Goal: Answer question/provide support: Share knowledge or assist other users

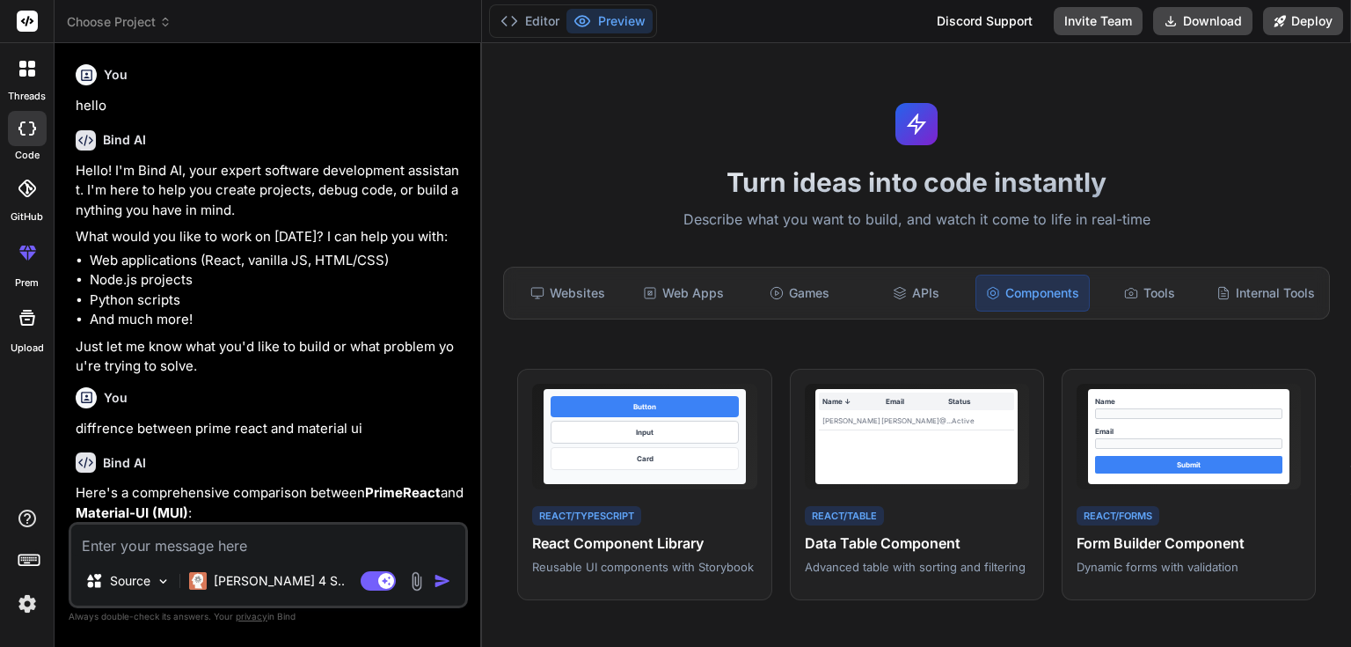
scroll to position [211, 0]
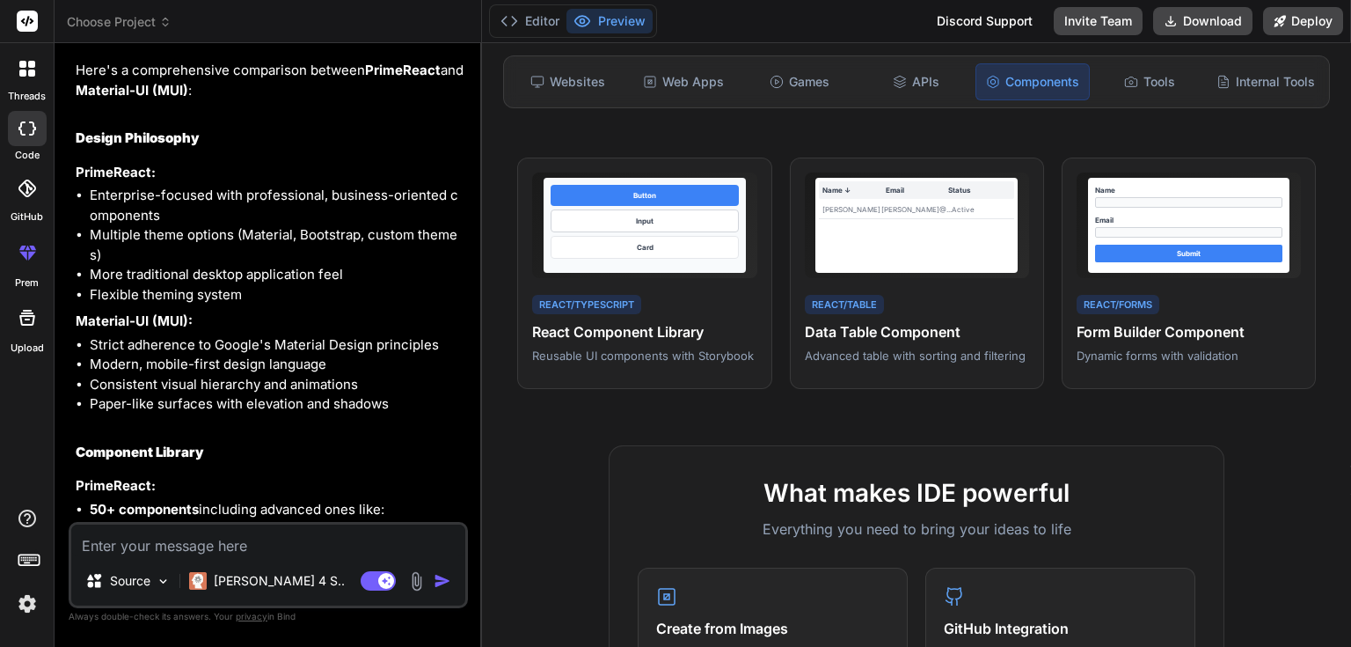
click at [238, 551] on textarea at bounding box center [268, 540] width 394 height 32
type textarea "l"
type textarea "x"
type textarea "la"
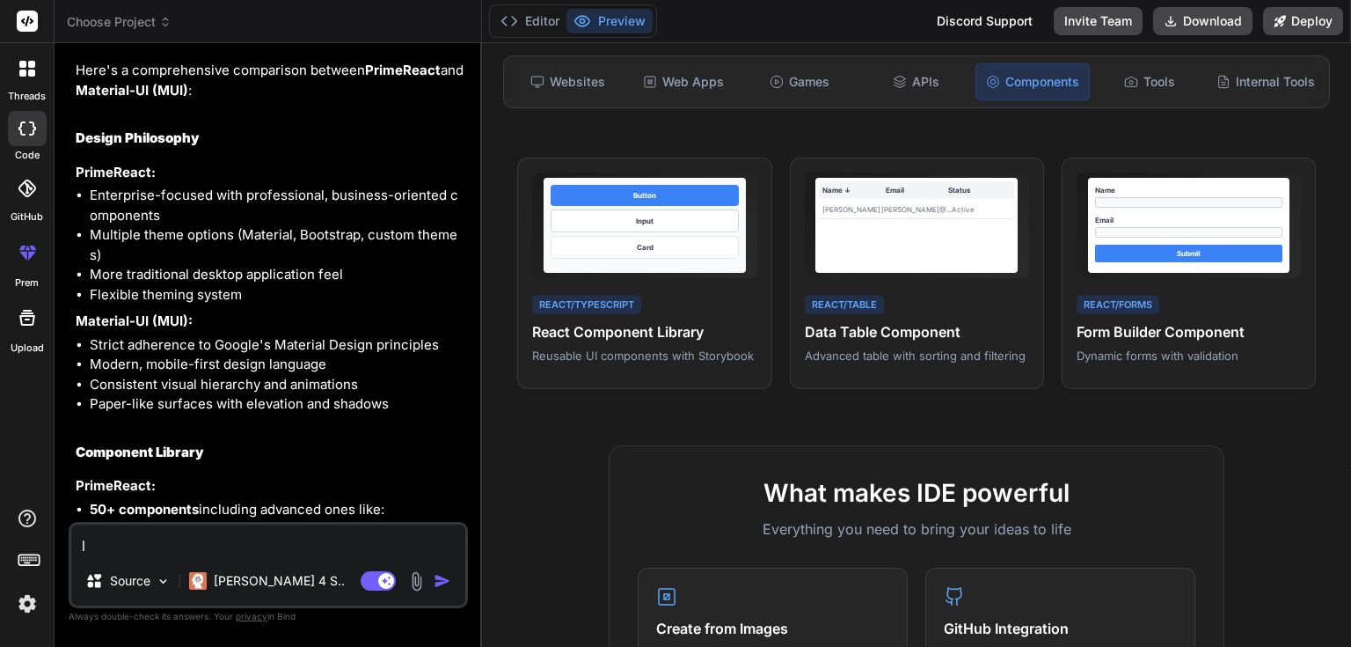
type textarea "x"
type textarea "lab"
type textarea "x"
type textarea "labe"
type textarea "x"
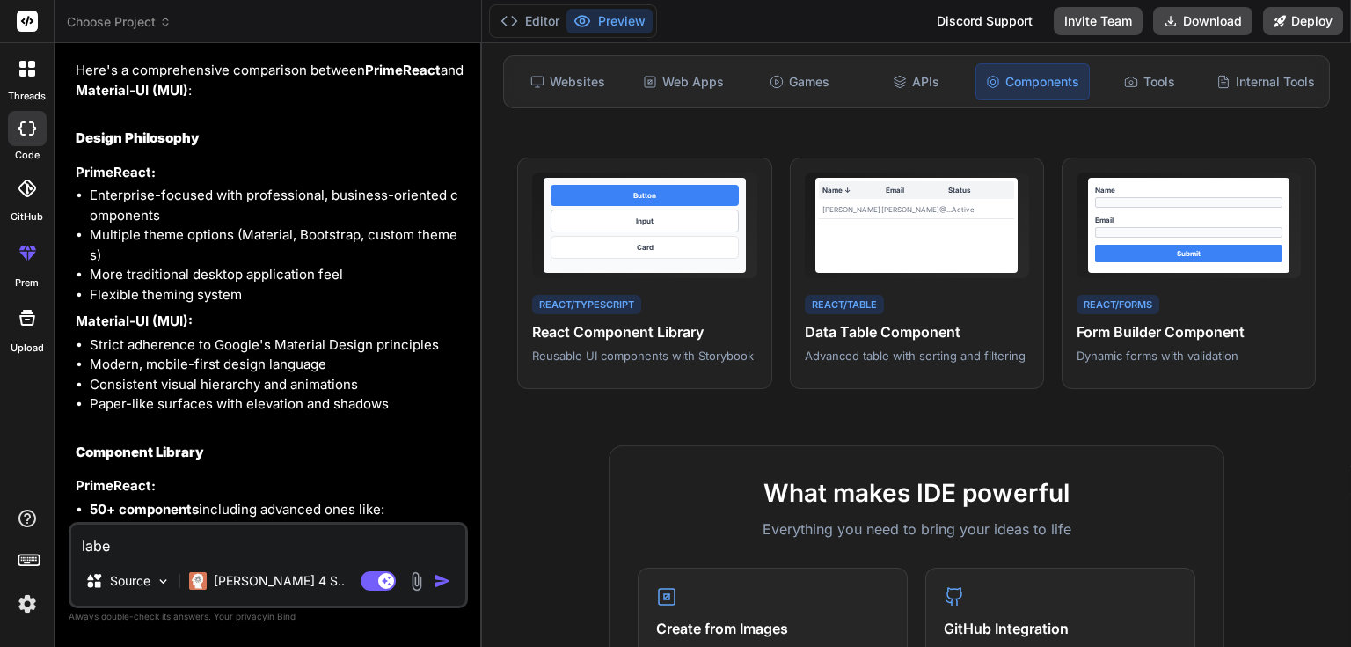
type textarea "label"
type textarea "x"
type textarea "label"
type textarea "x"
type textarea "label a"
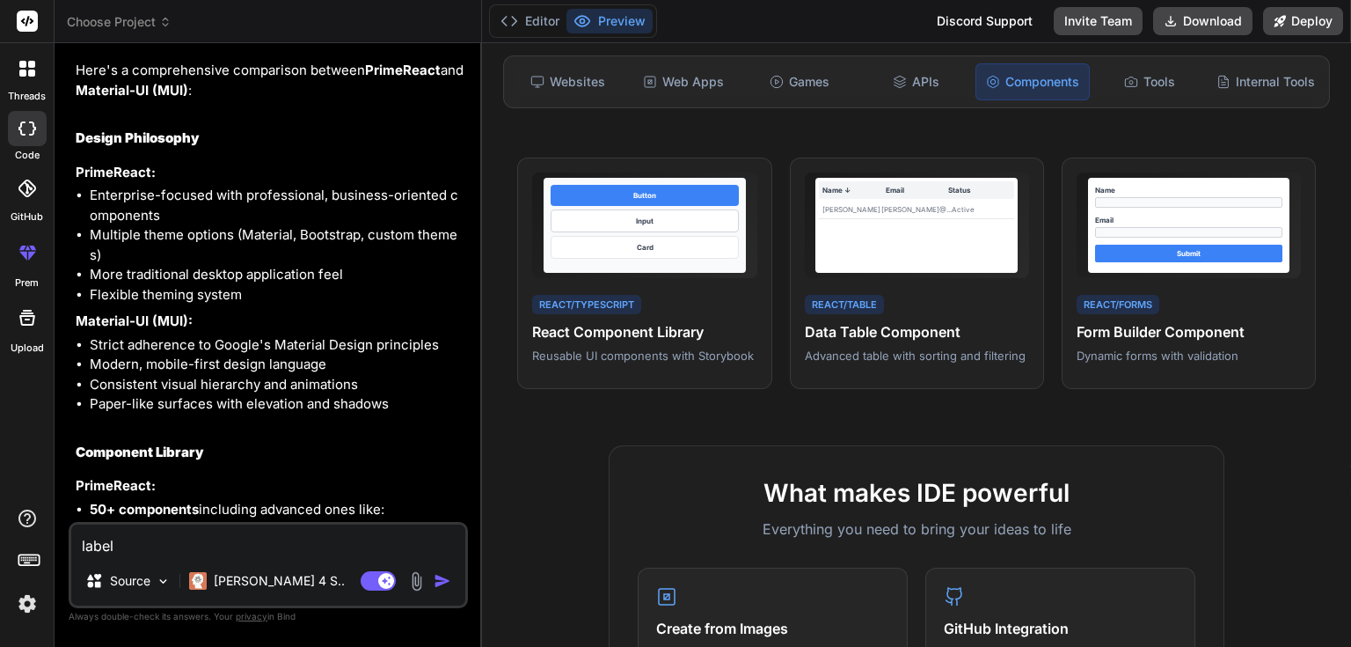
type textarea "x"
type textarea "label an"
type textarea "x"
type textarea "label and"
type textarea "x"
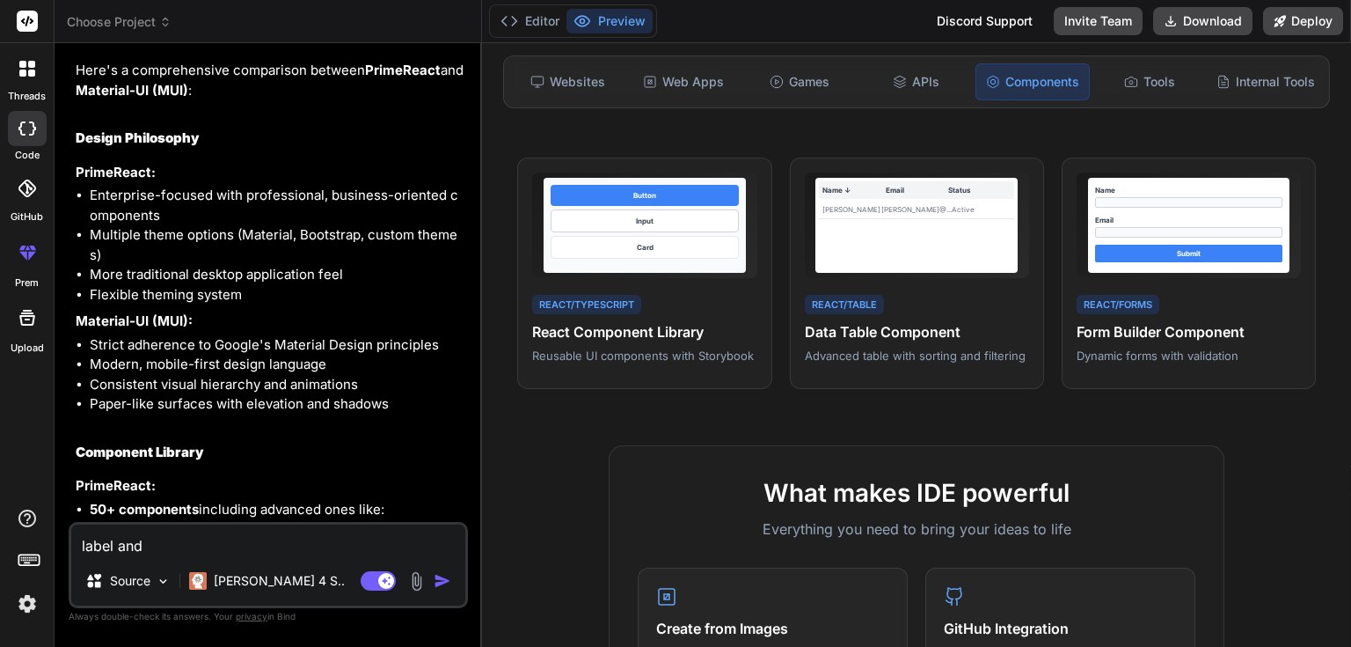
type textarea "label and"
type textarea "x"
type textarea "label and i"
type textarea "x"
type textarea "label and in"
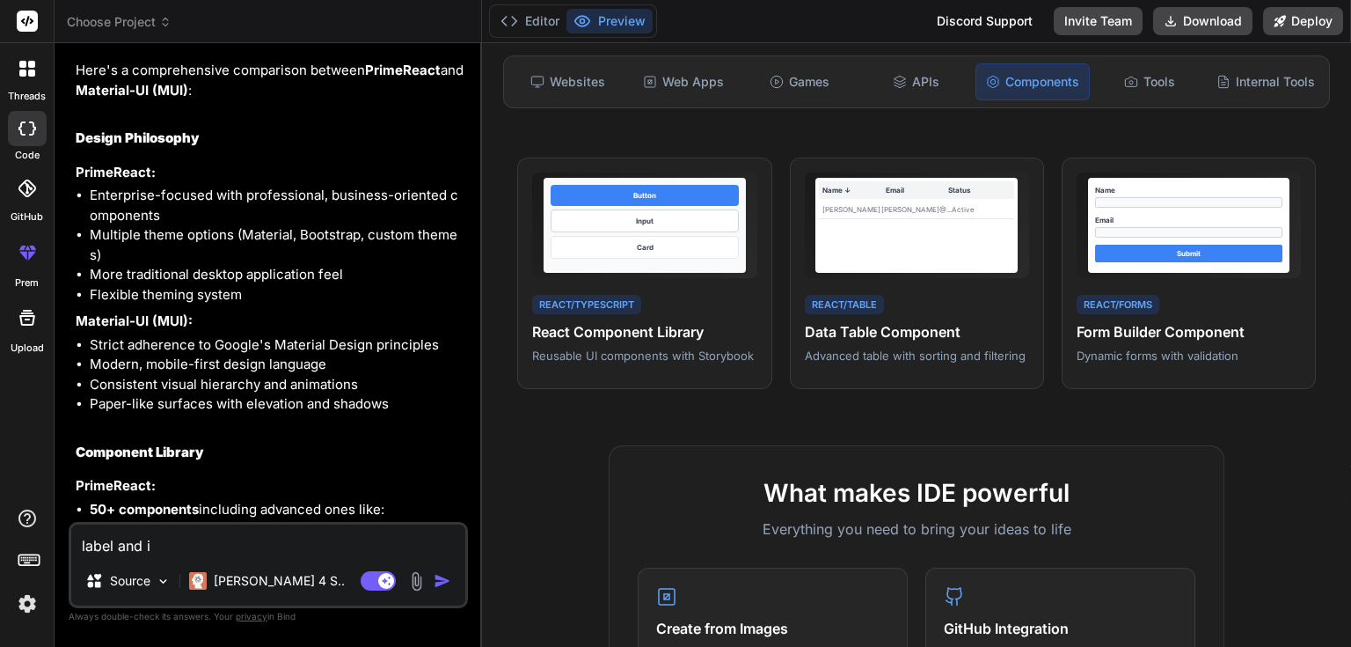
type textarea "x"
type textarea "label and inp"
type textarea "x"
type textarea "label and inpu"
type textarea "x"
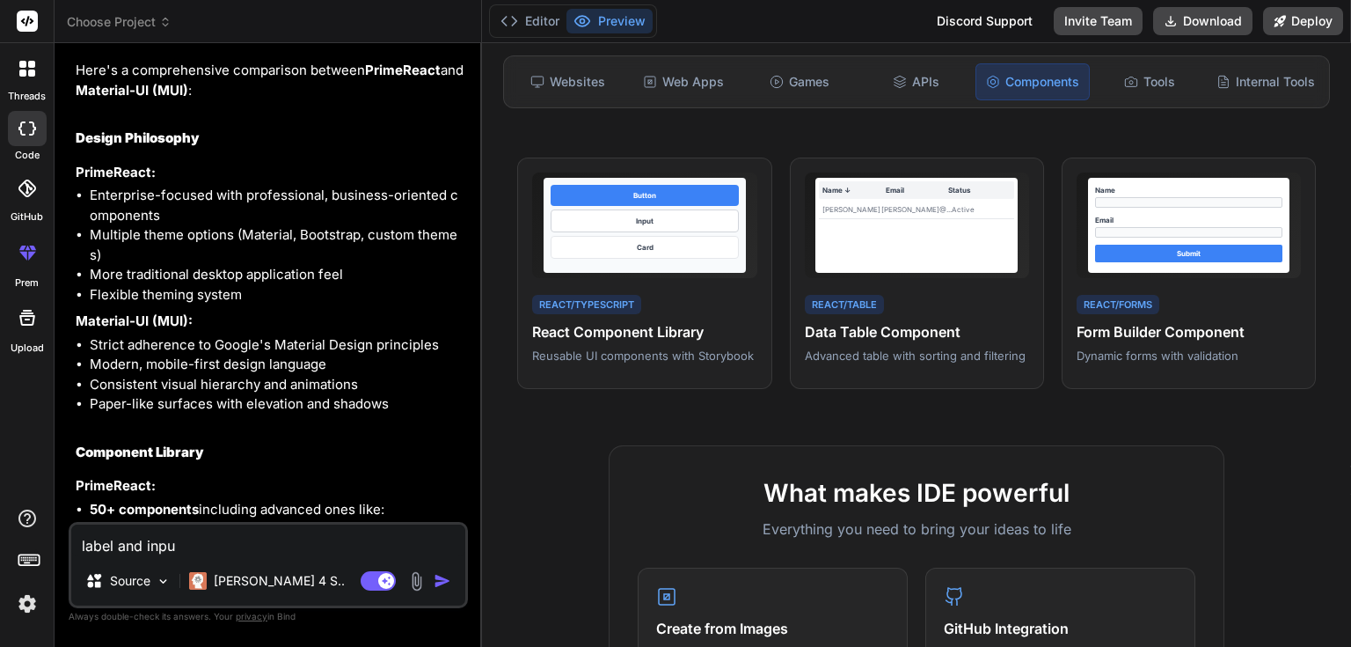
type textarea "label and input"
type textarea "x"
type textarea "label and input"
type textarea "x"
type textarea "label and input i"
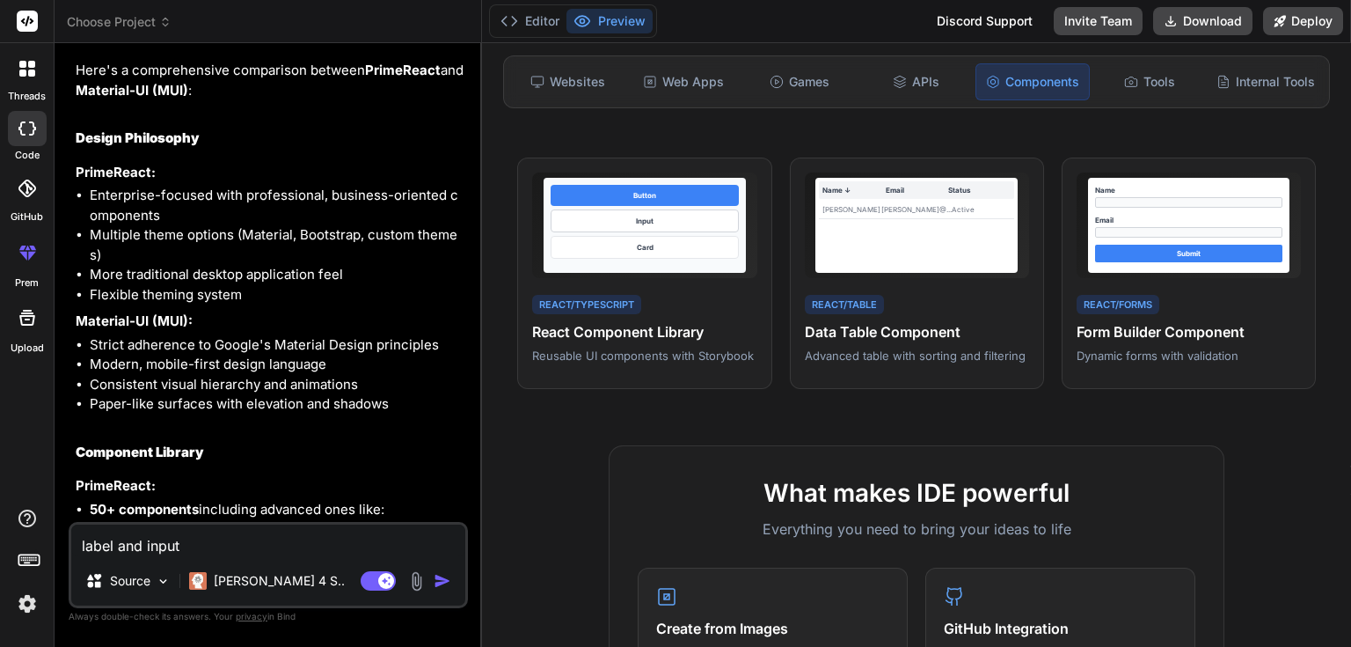
type textarea "x"
type textarea "label and input in"
type textarea "x"
type textarea "label and input in"
type textarea "x"
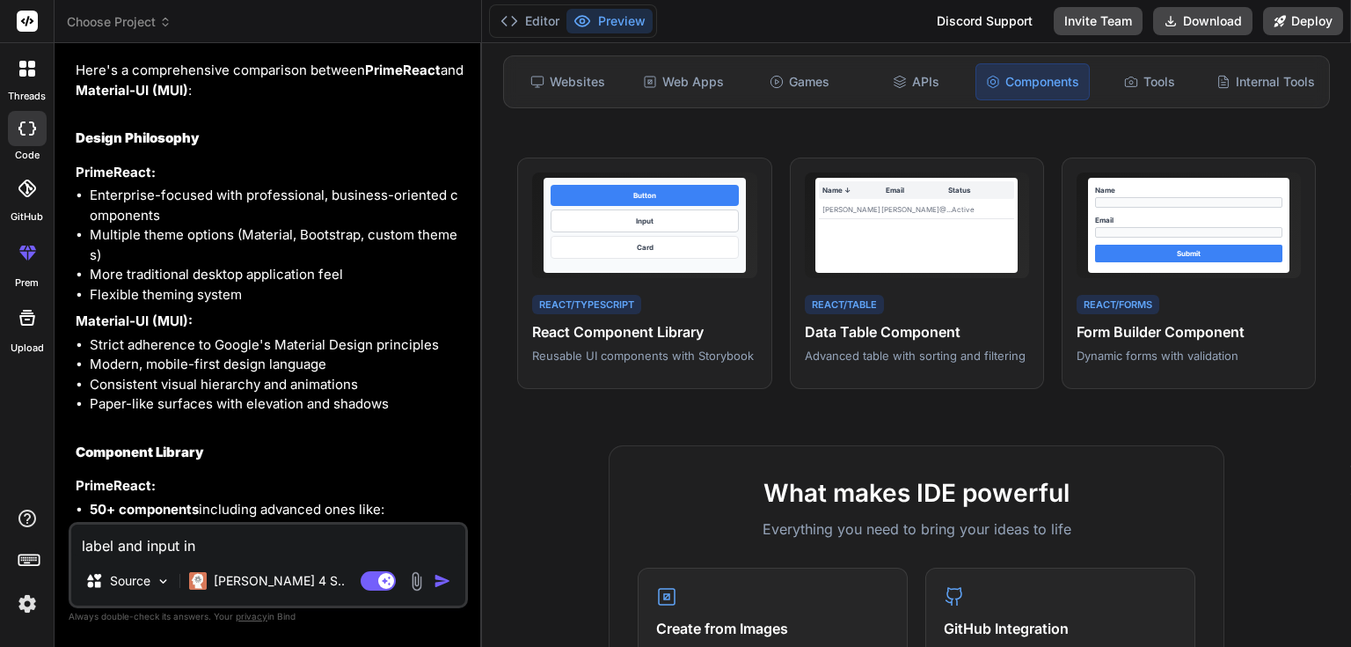
type textarea "label and input in r"
type textarea "x"
type textarea "label and input in re"
type textarea "x"
type textarea "label and input in rea"
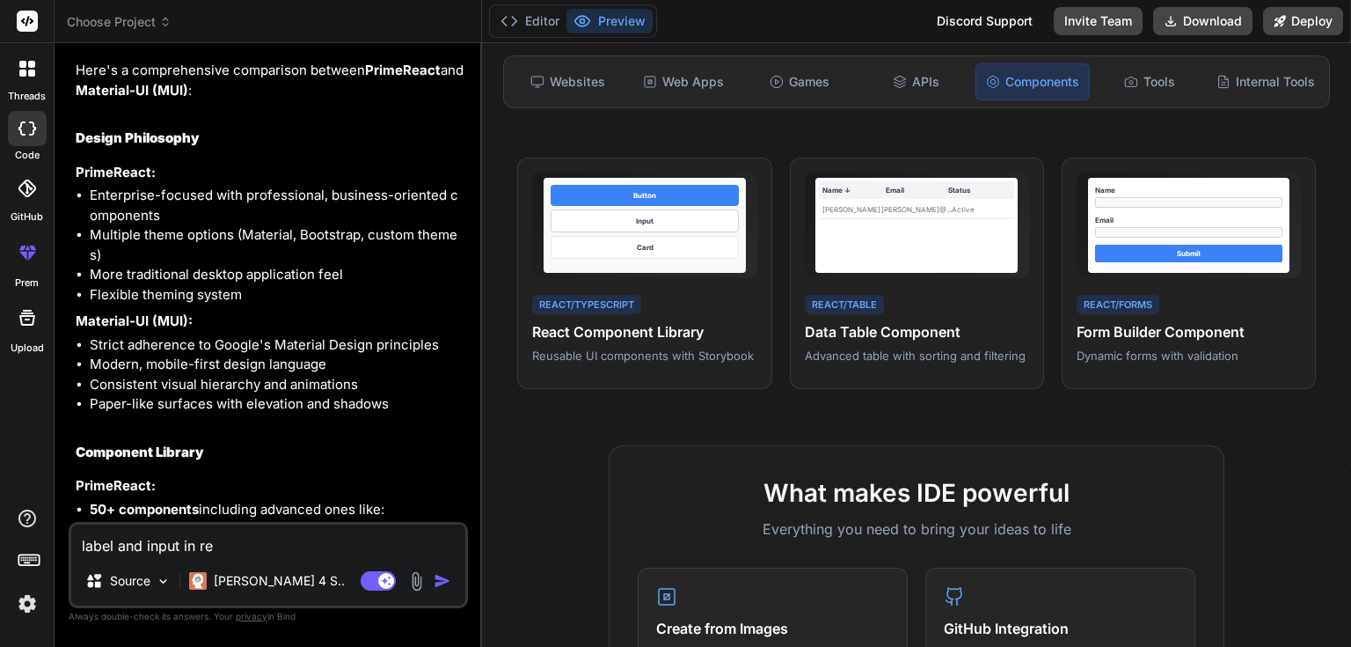
type textarea "x"
type textarea "label and input in reac"
type textarea "x"
type textarea "label and input in react"
type textarea "x"
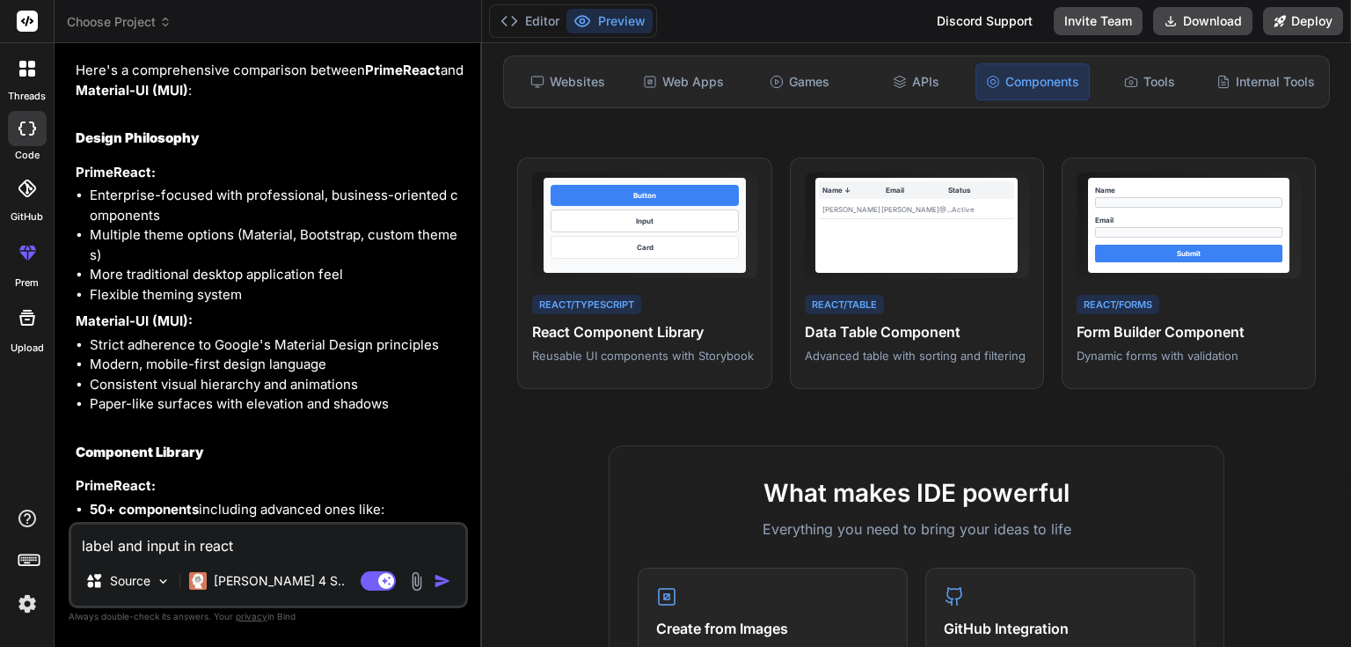
type textarea "label and input in reactj"
type textarea "x"
type textarea "label and input in reactjs"
type textarea "x"
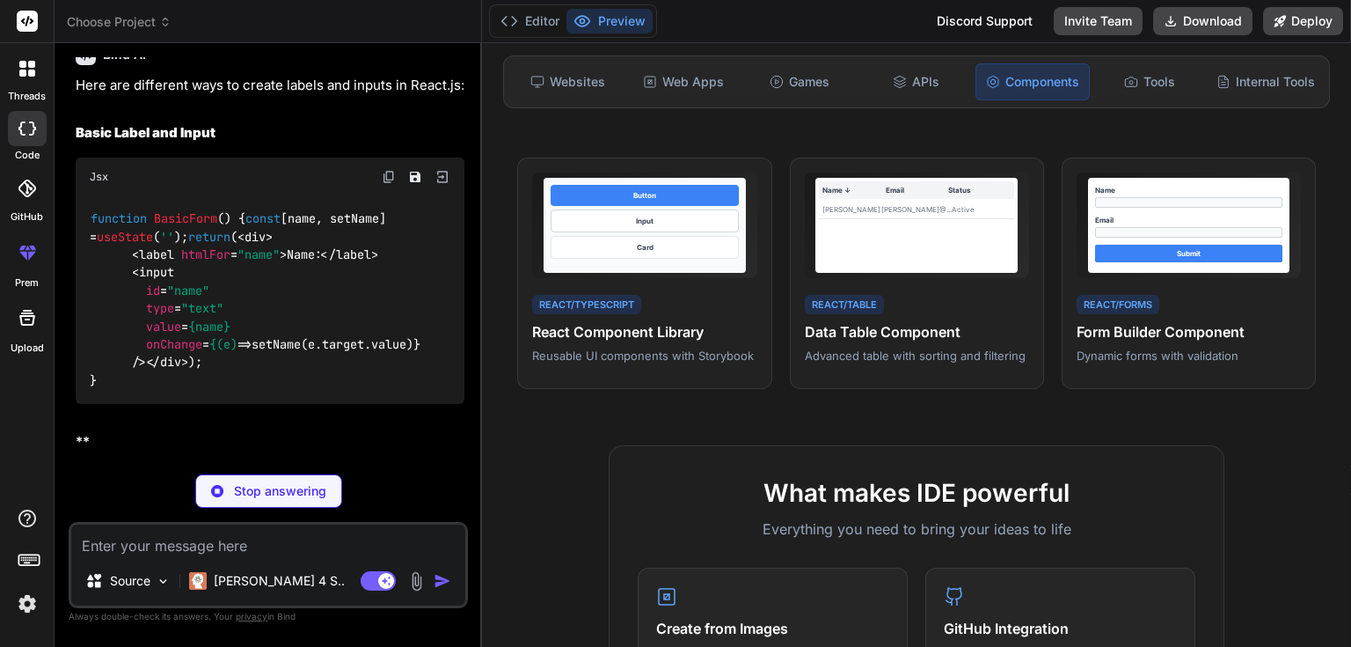
scroll to position [3499, 0]
click at [166, 352] on span "< input id = "name" type = "text" value = {name} onChange = {(e) =>" at bounding box center [171, 308] width 162 height 88
click at [198, 297] on span ""name"" at bounding box center [188, 289] width 42 height 16
click at [157, 316] on span "type" at bounding box center [160, 308] width 28 height 16
click at [202, 316] on span ""text"" at bounding box center [202, 308] width 42 height 16
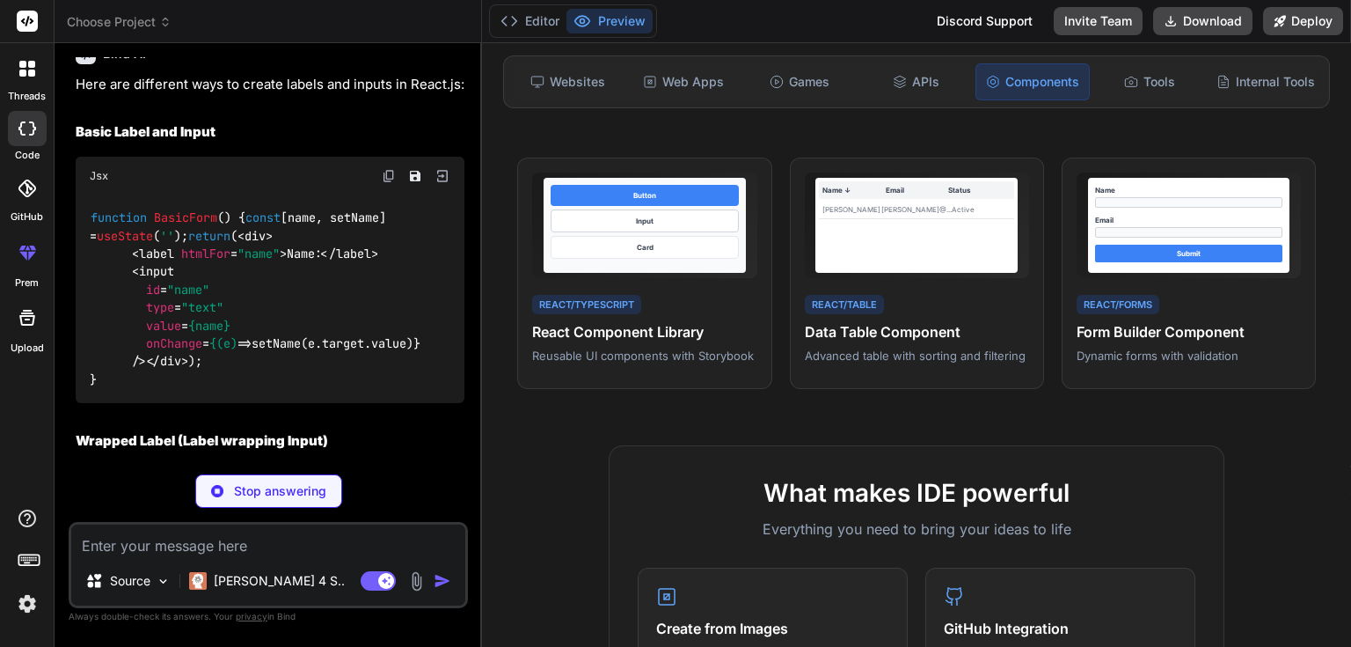
click at [168, 333] on span "value" at bounding box center [163, 326] width 35 height 16
click at [208, 333] on span "{name}" at bounding box center [209, 326] width 42 height 16
click at [179, 351] on span "onChange" at bounding box center [174, 343] width 56 height 16
click at [282, 369] on span "< div > < label htmlFor = "name" > Name: </ label > < input id = "name" type = …" at bounding box center [255, 299] width 331 height 142
click at [208, 261] on span "htmlFor" at bounding box center [205, 253] width 49 height 16
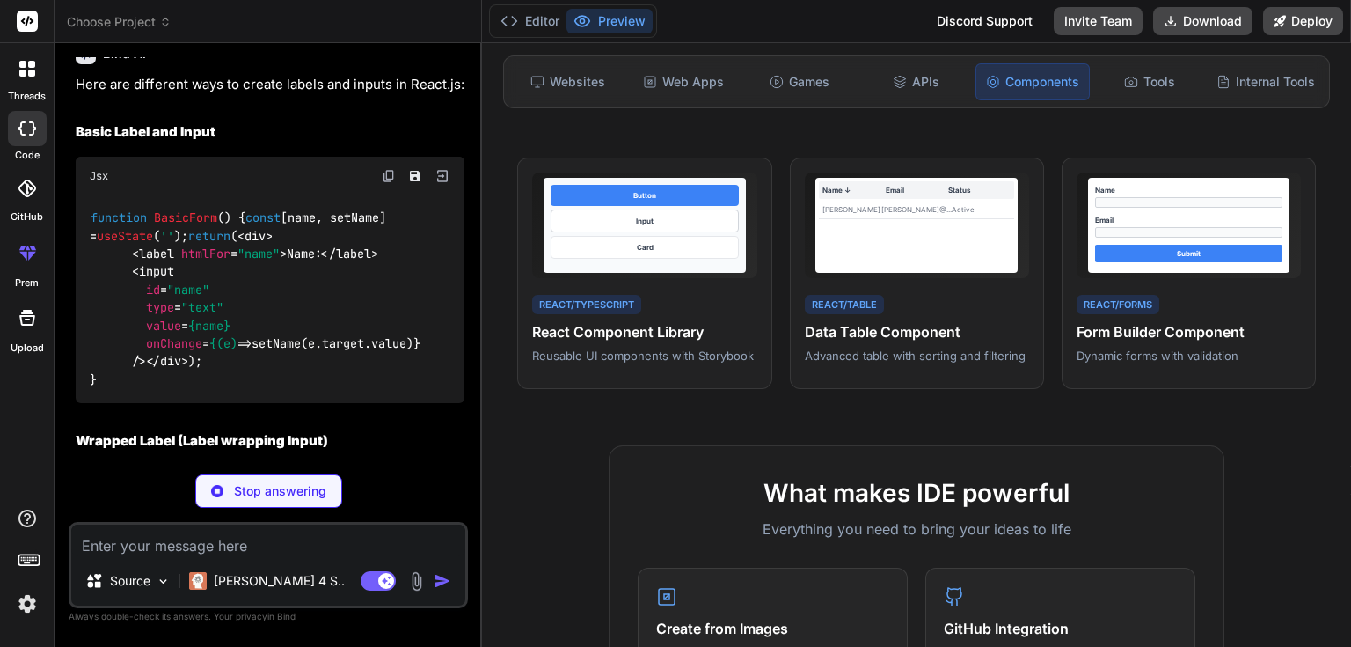
click at [155, 297] on span "id" at bounding box center [153, 289] width 14 height 16
click at [253, 261] on span ""name"" at bounding box center [258, 253] width 42 height 16
click at [170, 316] on span "type" at bounding box center [160, 308] width 28 height 16
click at [211, 316] on span ""text"" at bounding box center [202, 308] width 42 height 16
click at [157, 333] on span "value" at bounding box center [163, 326] width 35 height 16
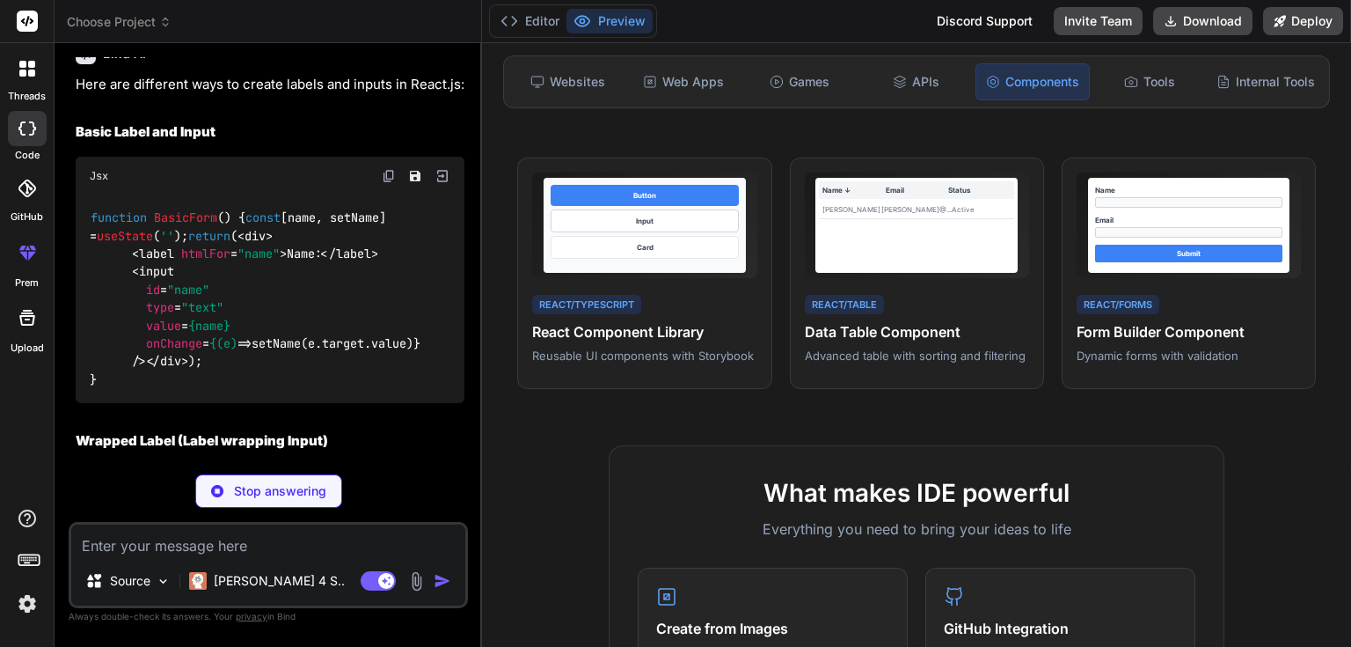
click at [214, 333] on span "{name}" at bounding box center [209, 326] width 42 height 16
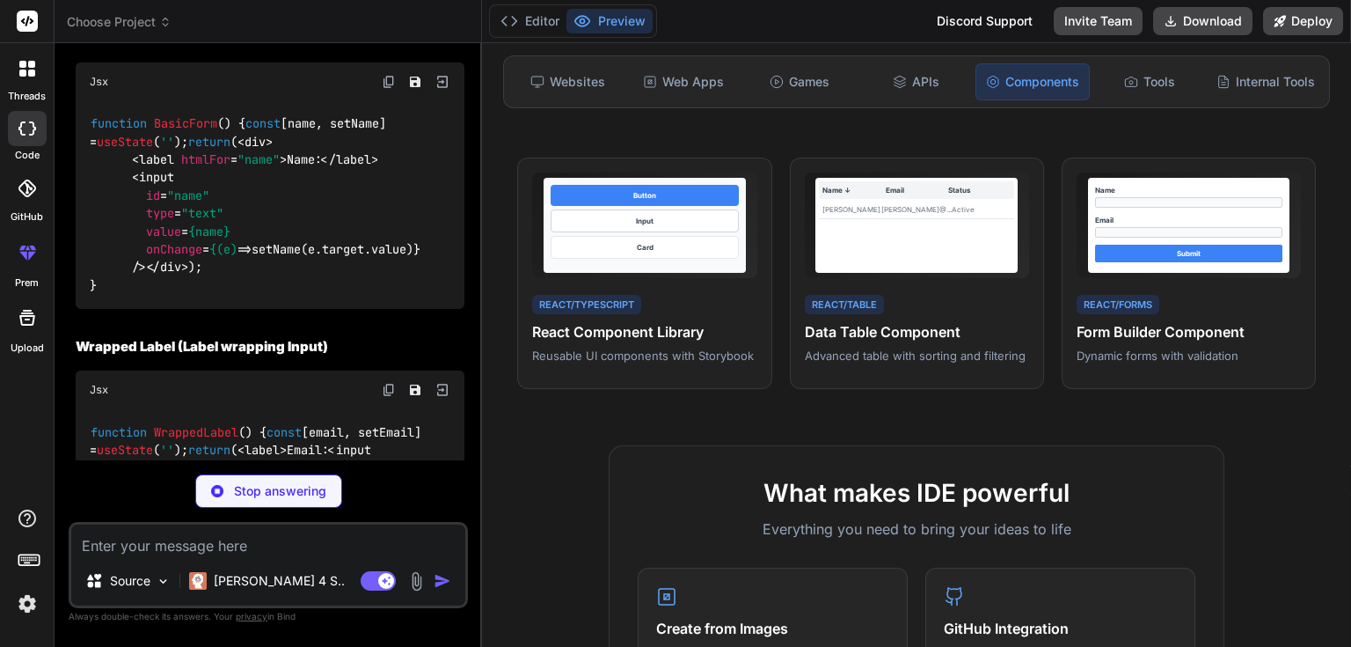
scroll to position [3710, 0]
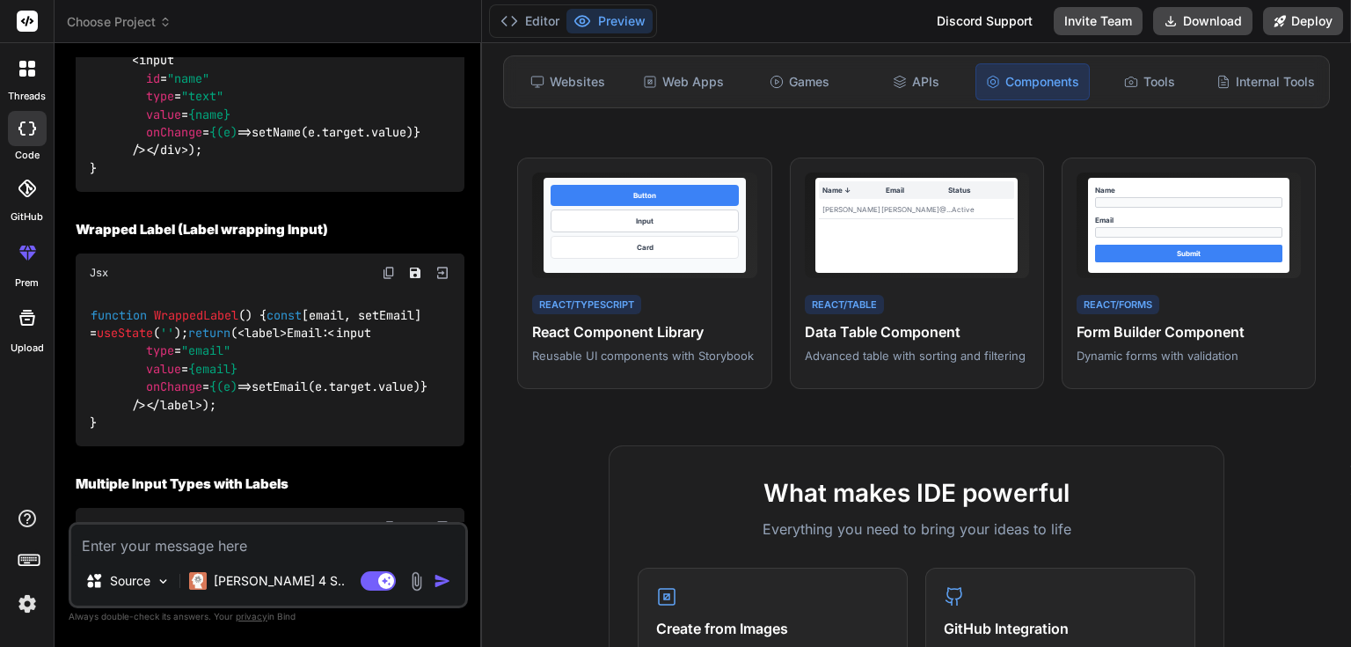
type textarea "x"
click at [230, 537] on textarea at bounding box center [268, 540] width 394 height 32
type textarea "c"
type textarea "x"
type textarea "co"
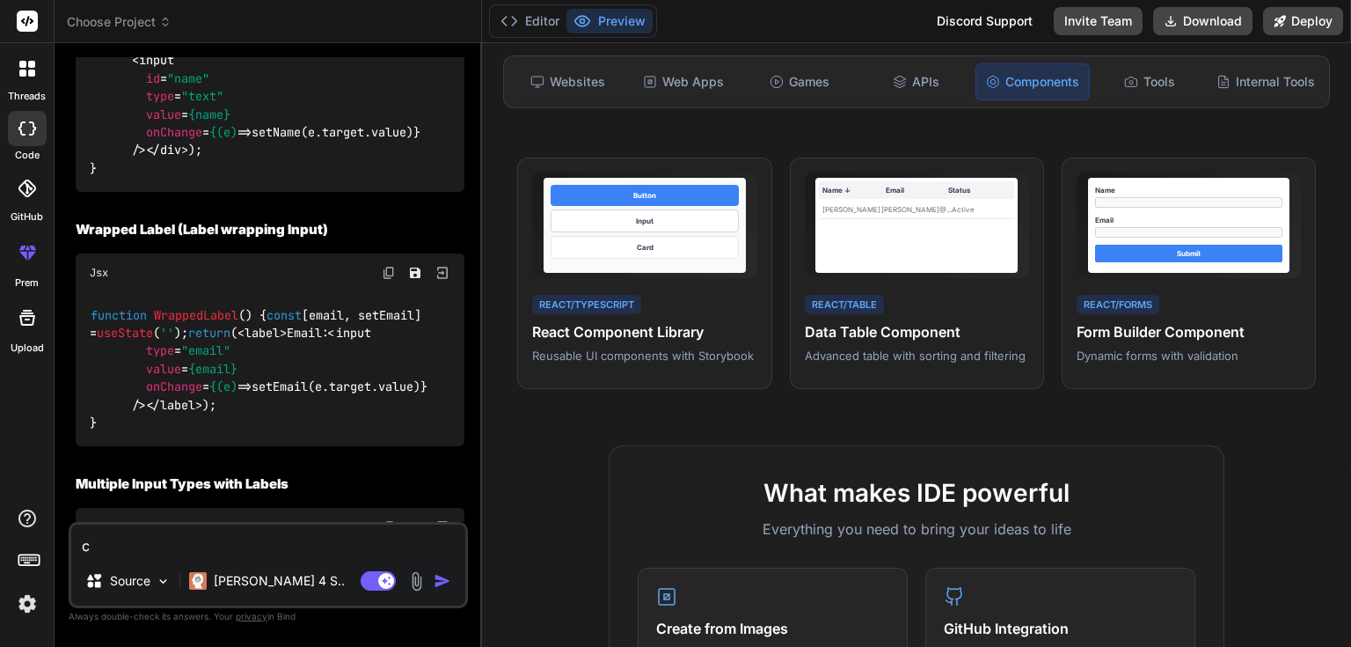
type textarea "x"
type textarea "cor"
type textarea "x"
type textarea "corr"
type textarea "x"
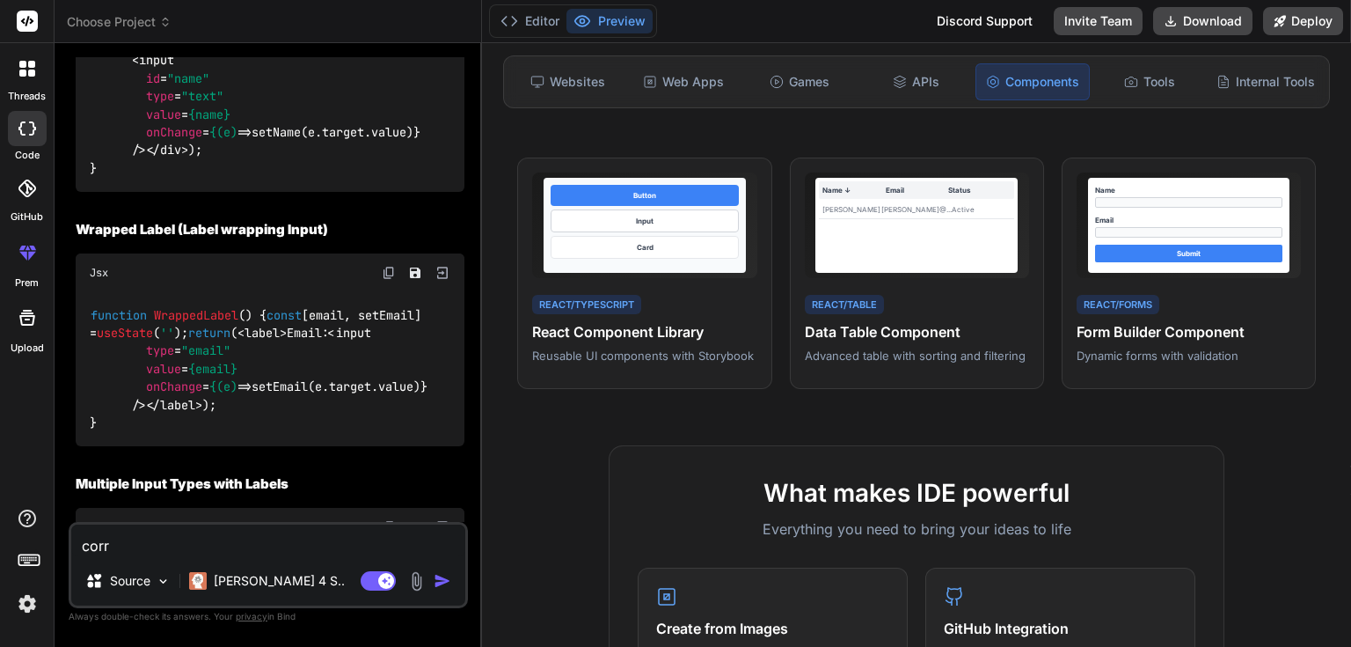
type textarea "corre"
type textarea "x"
type textarea "correc"
type textarea "x"
type textarea "correct"
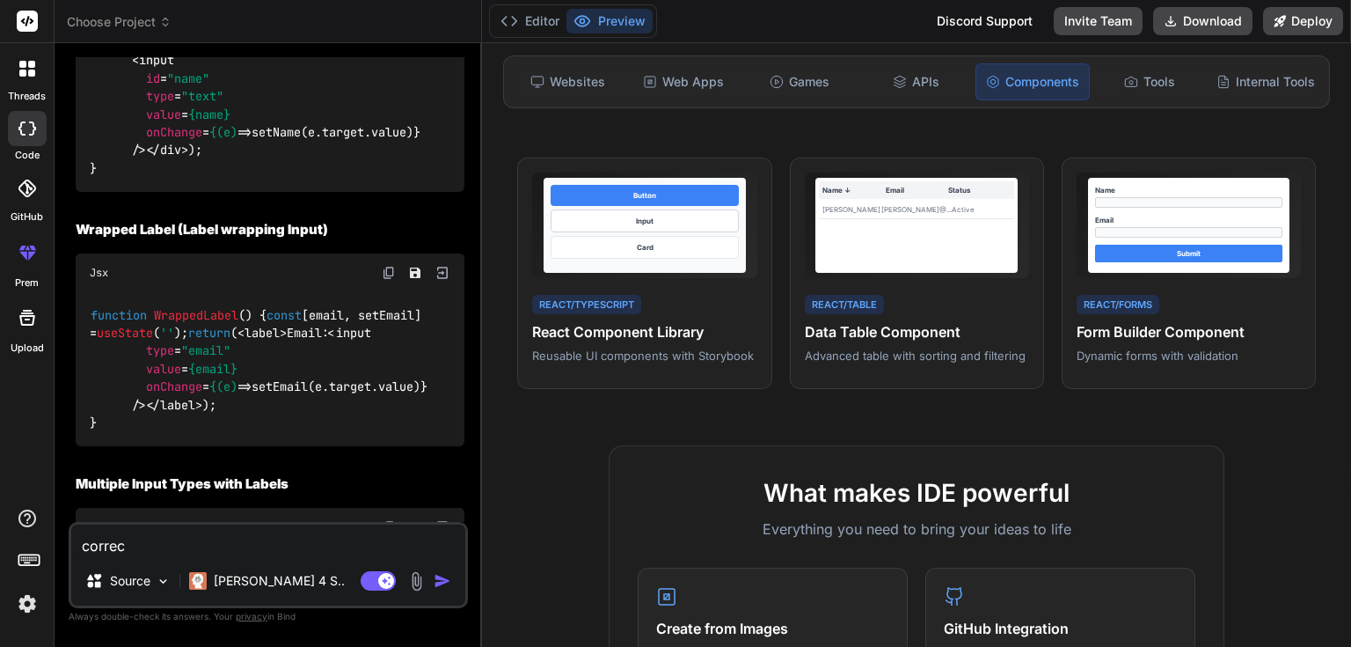
type textarea "x"
type textarea "correct"
type textarea "x"
type textarea "correct t"
type textarea "x"
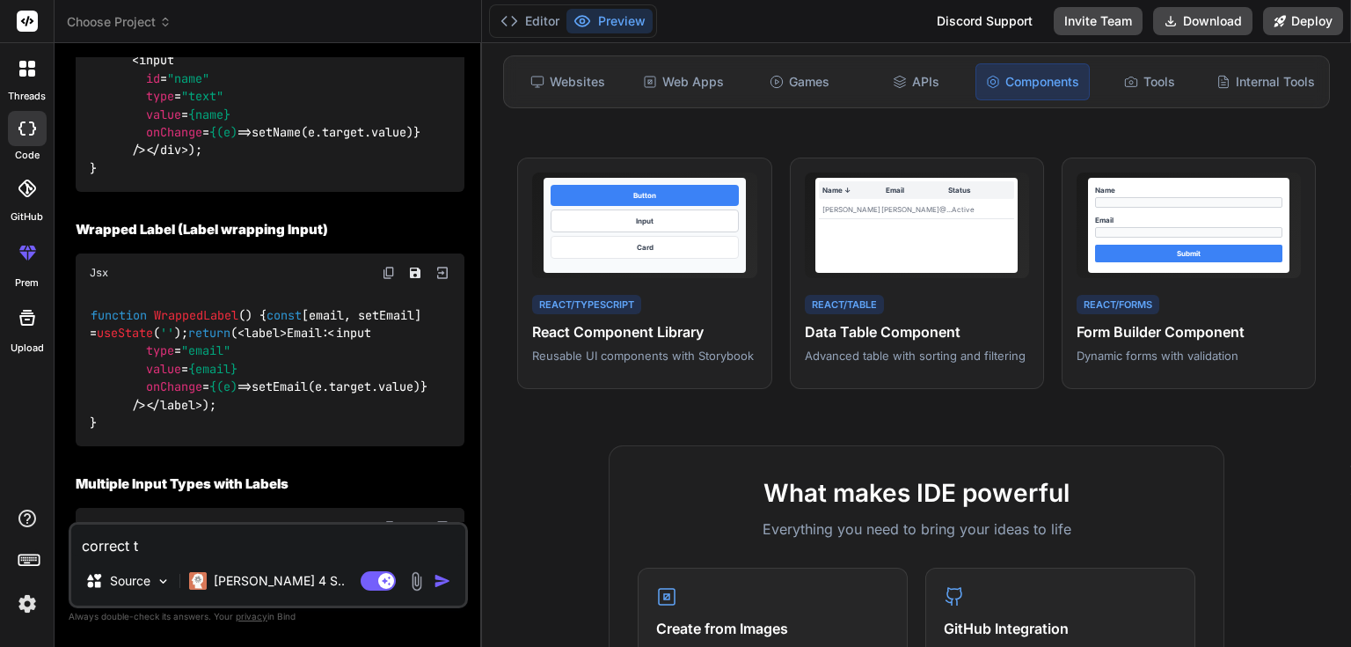
type textarea "correct th"
type textarea "x"
type textarea "correct thi"
type textarea "x"
type textarea "correct this"
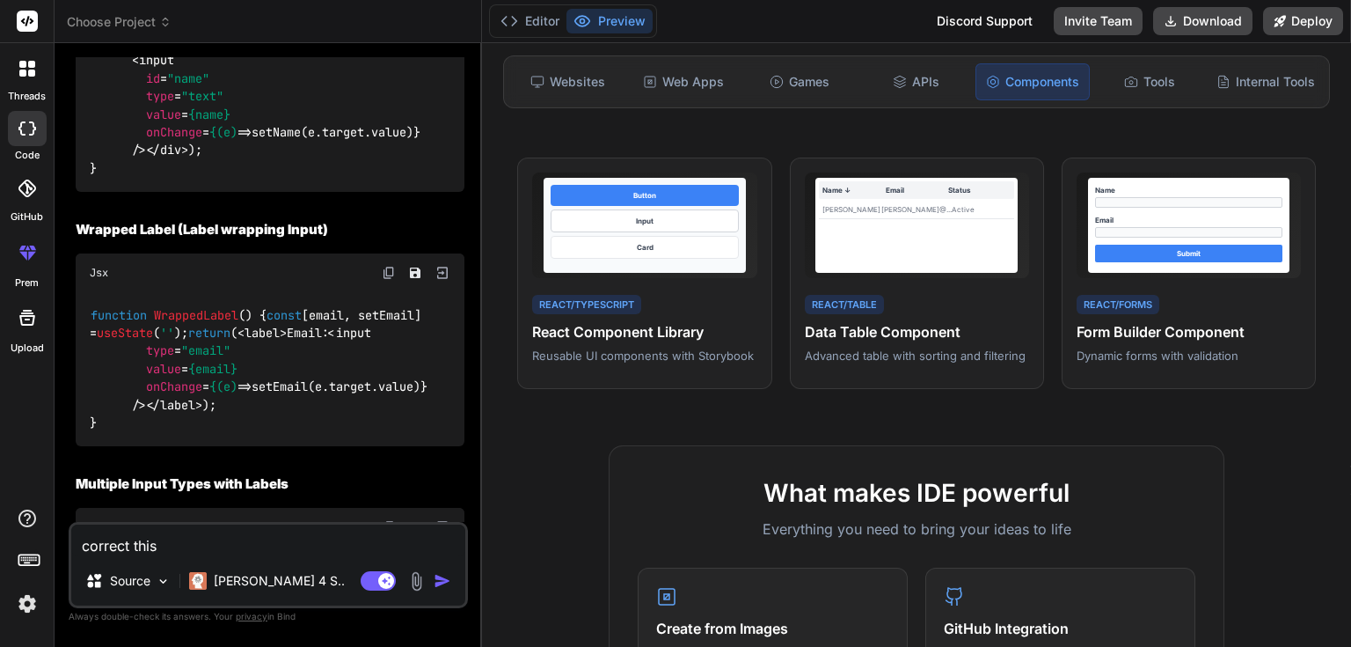
type textarea "x"
type textarea "correct this"
type textarea "x"
type textarea "correct this c"
type textarea "x"
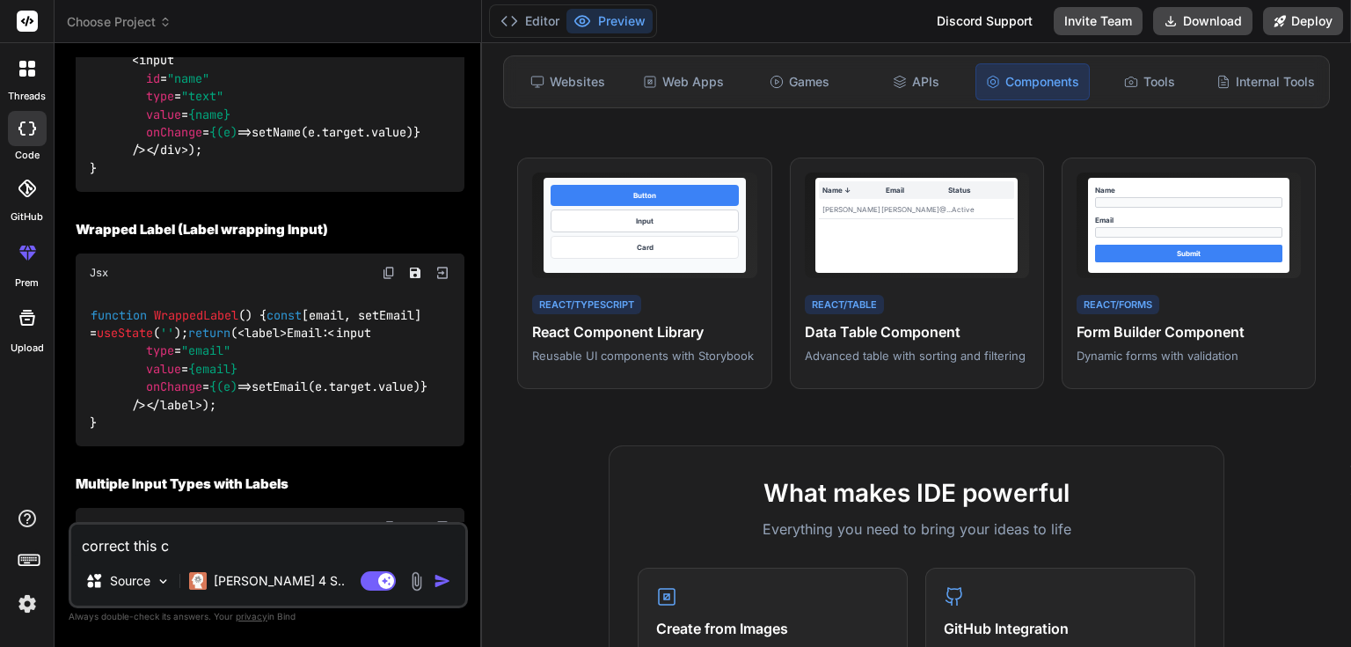
type textarea "correct this co"
type textarea "x"
type textarea "correct this cod"
type textarea "x"
type textarea "correct this code"
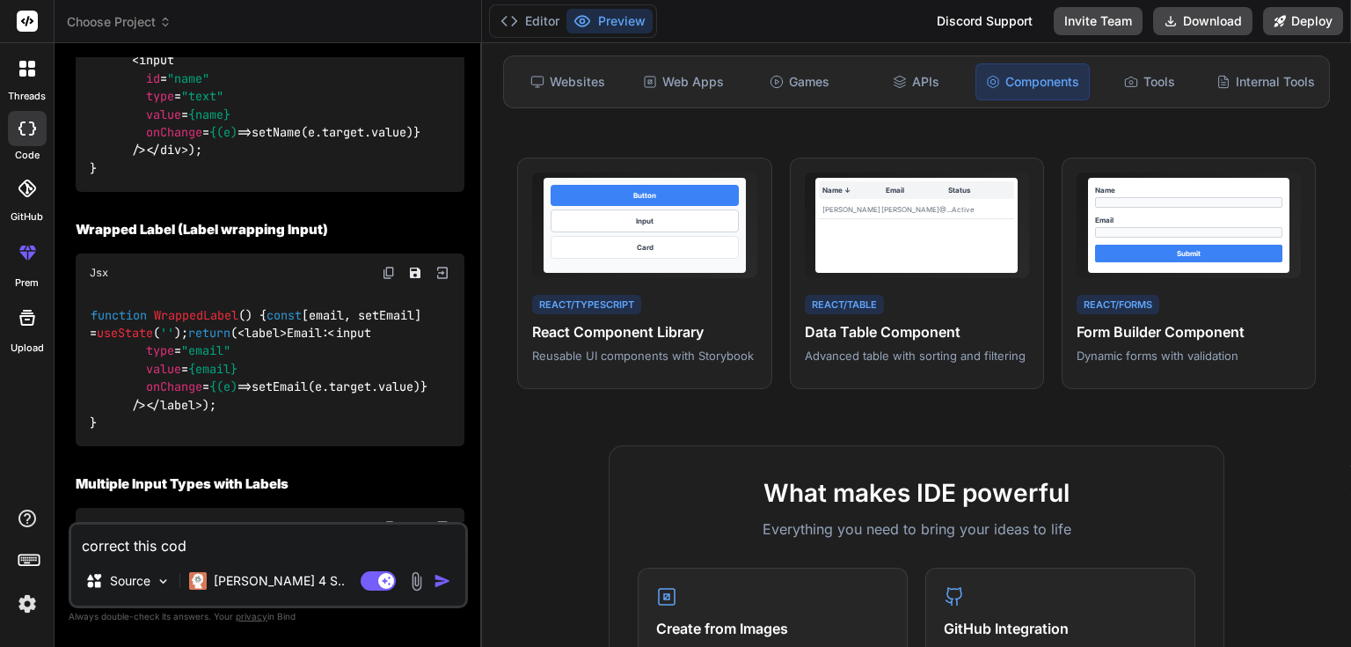
type textarea "x"
type textarea "correct this code"
type textarea "x"
type textarea "correct this code i"
type textarea "x"
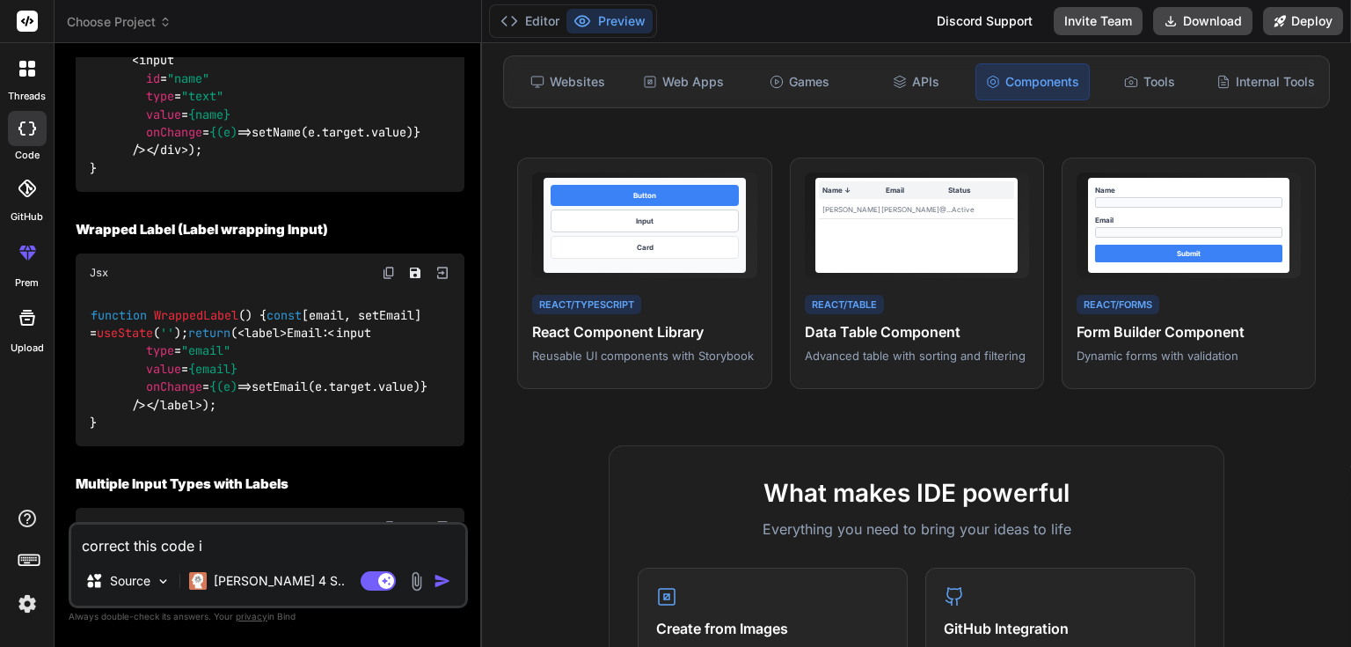
type textarea "correct this code in"
type textarea "x"
type textarea "correct this code in"
type textarea "x"
type textarea "correct this code in r"
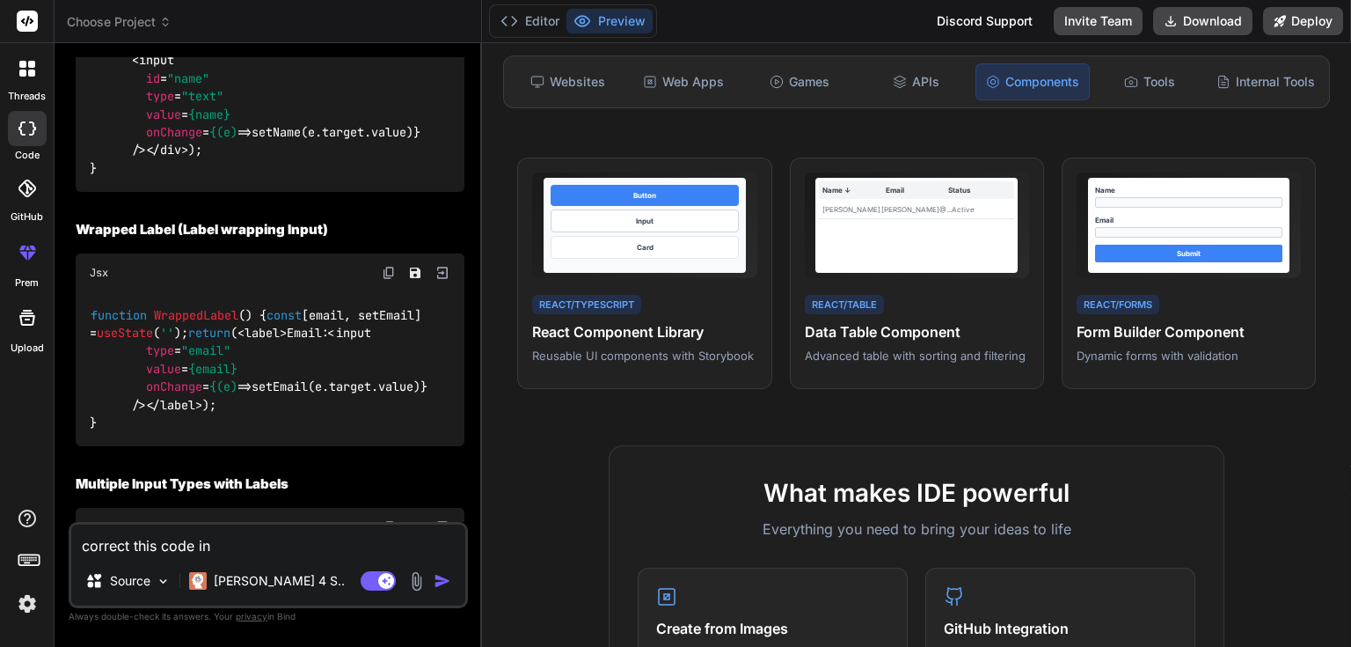
type textarea "x"
type textarea "correct this code in re"
type textarea "x"
type textarea "correct this code in rea"
type textarea "x"
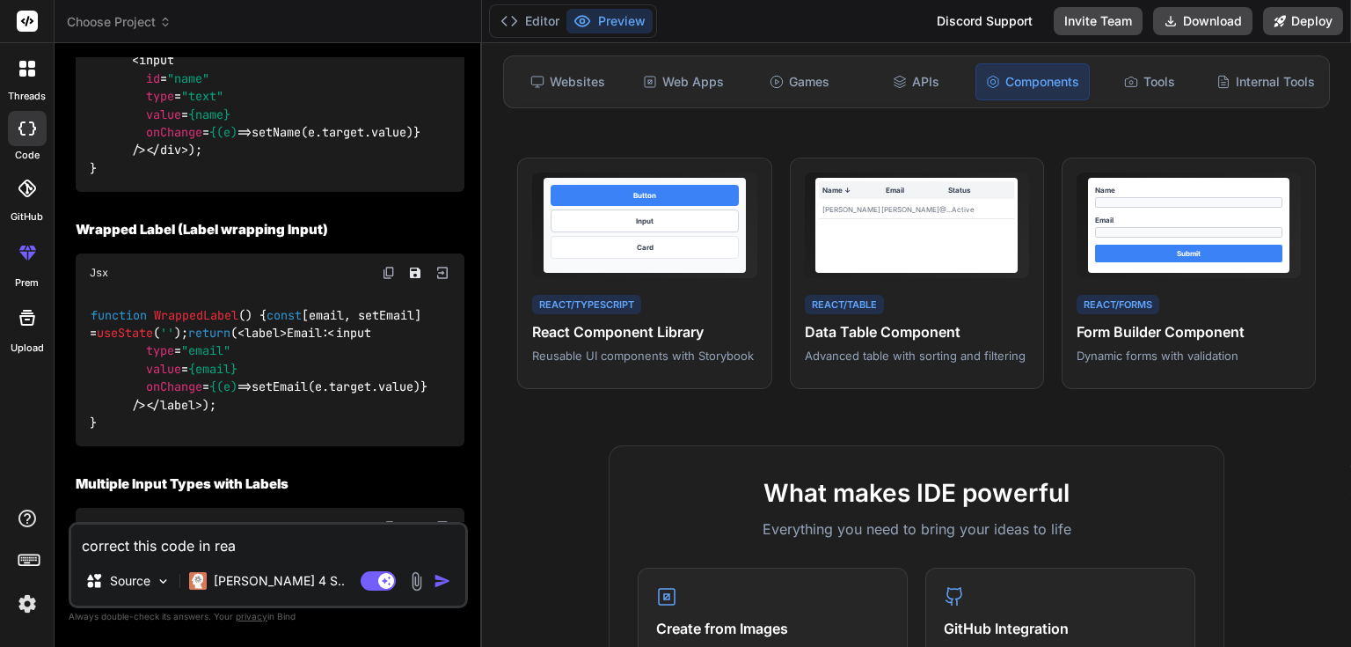
type textarea "correct this code in reac"
type textarea "x"
type textarea "correct this code in react"
type textarea "x"
type textarea "correct this code in react"
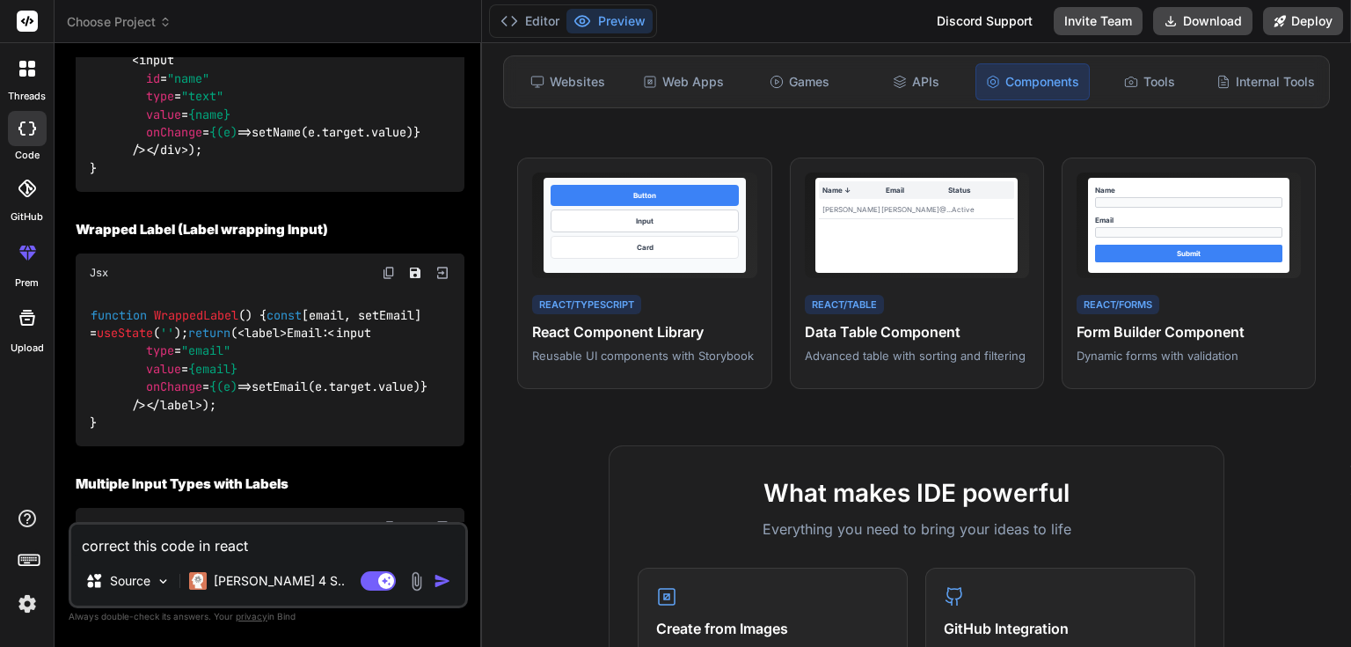
type textarea "x"
type textarea "correct this code in react c"
type textarea "x"
type textarea "correct this code in react co"
type textarea "x"
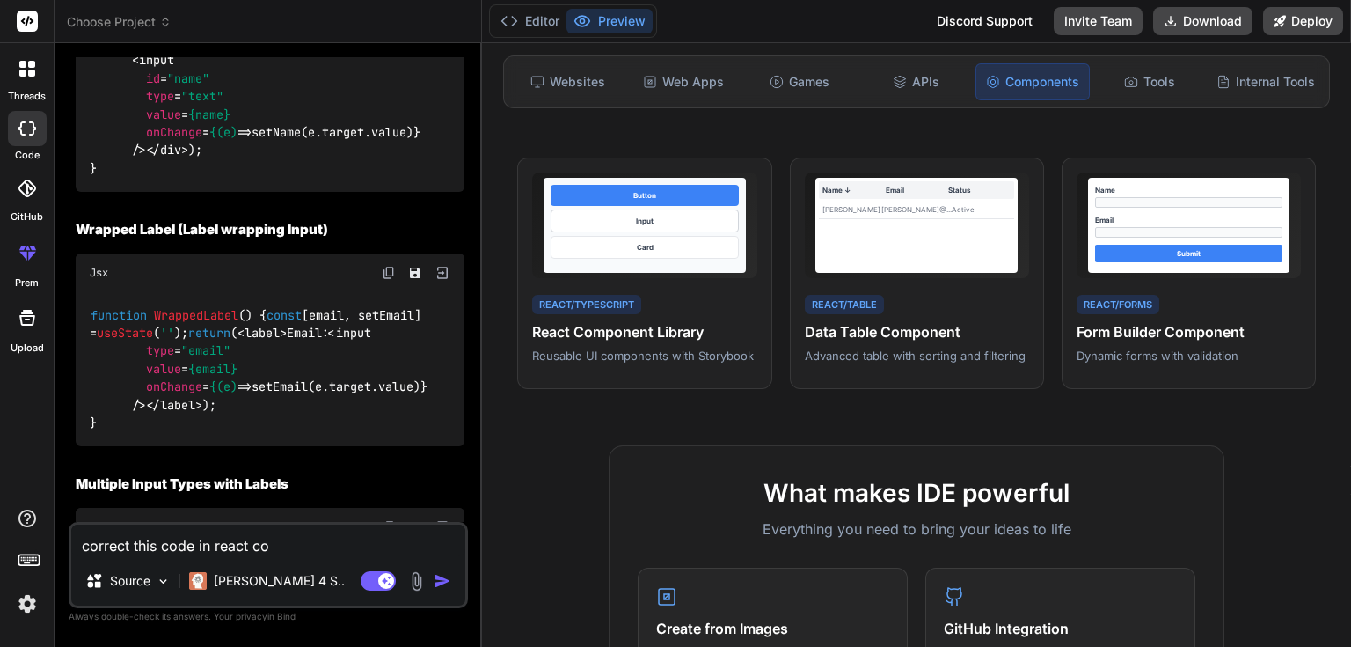
type textarea "correct this code in react com"
type textarea "x"
type textarea "correct this code in react comp"
type textarea "x"
type textarea "correct this code in react compo"
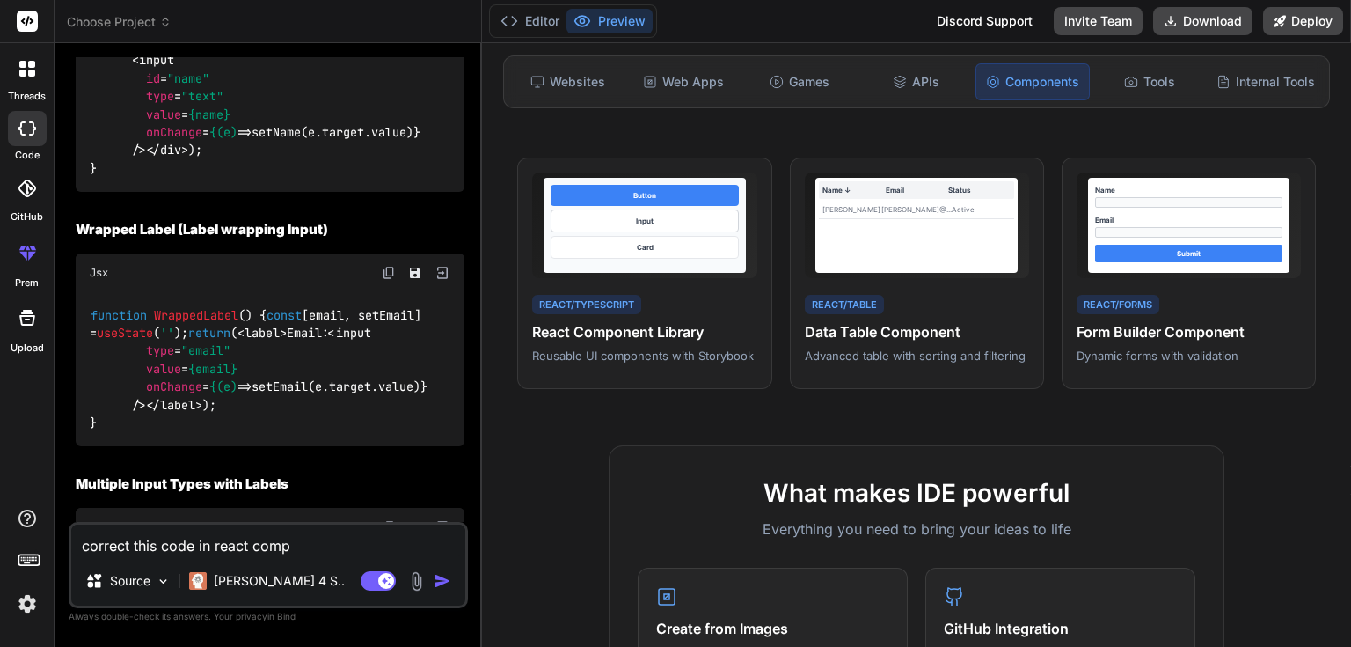
type textarea "x"
type textarea "correct this code in react compon"
type textarea "x"
type textarea "correct this code in react compone"
type textarea "x"
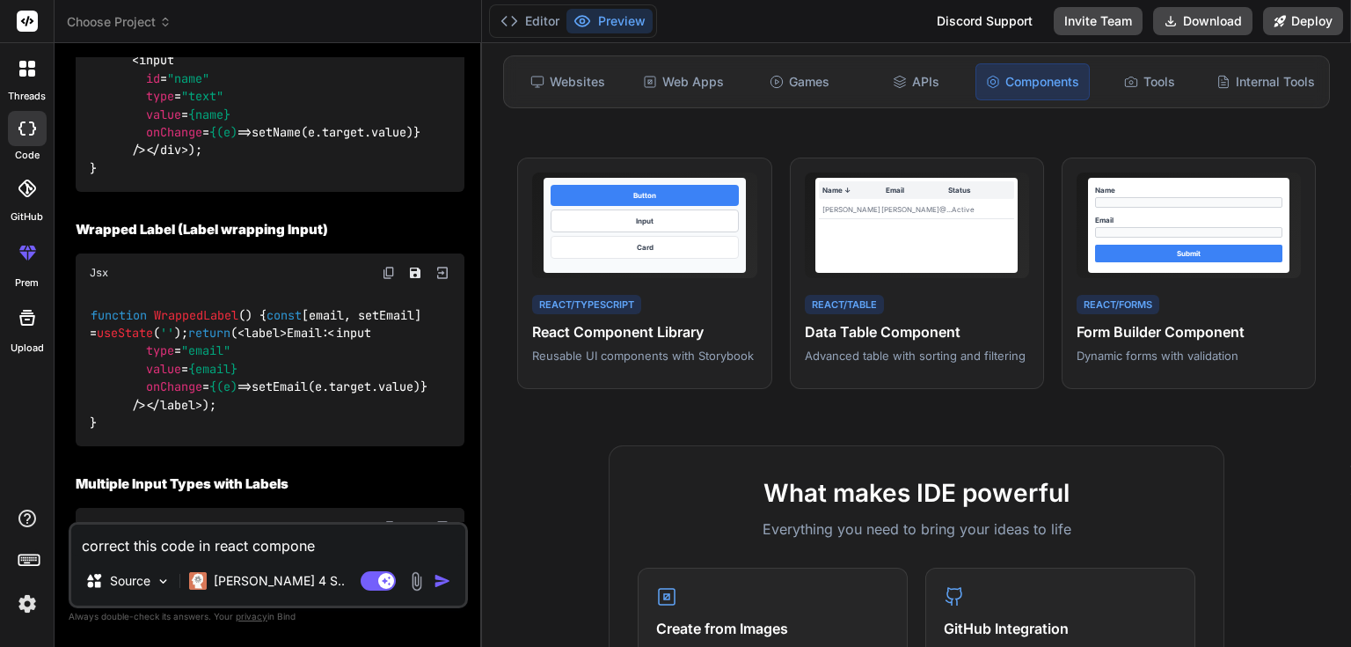
type textarea "correct this code in react componen"
type textarea "x"
type textarea "correct this code in react component"
type textarea "x"
type textarea "correct this code in react component"
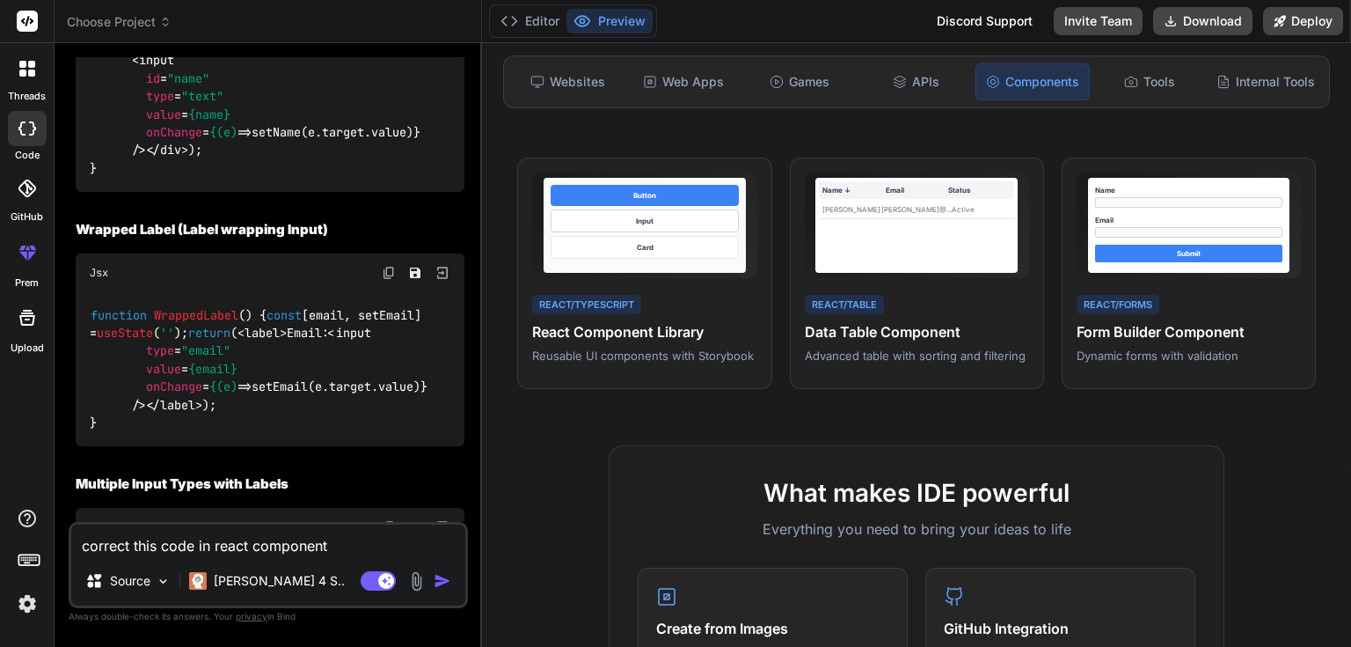
type textarea "x"
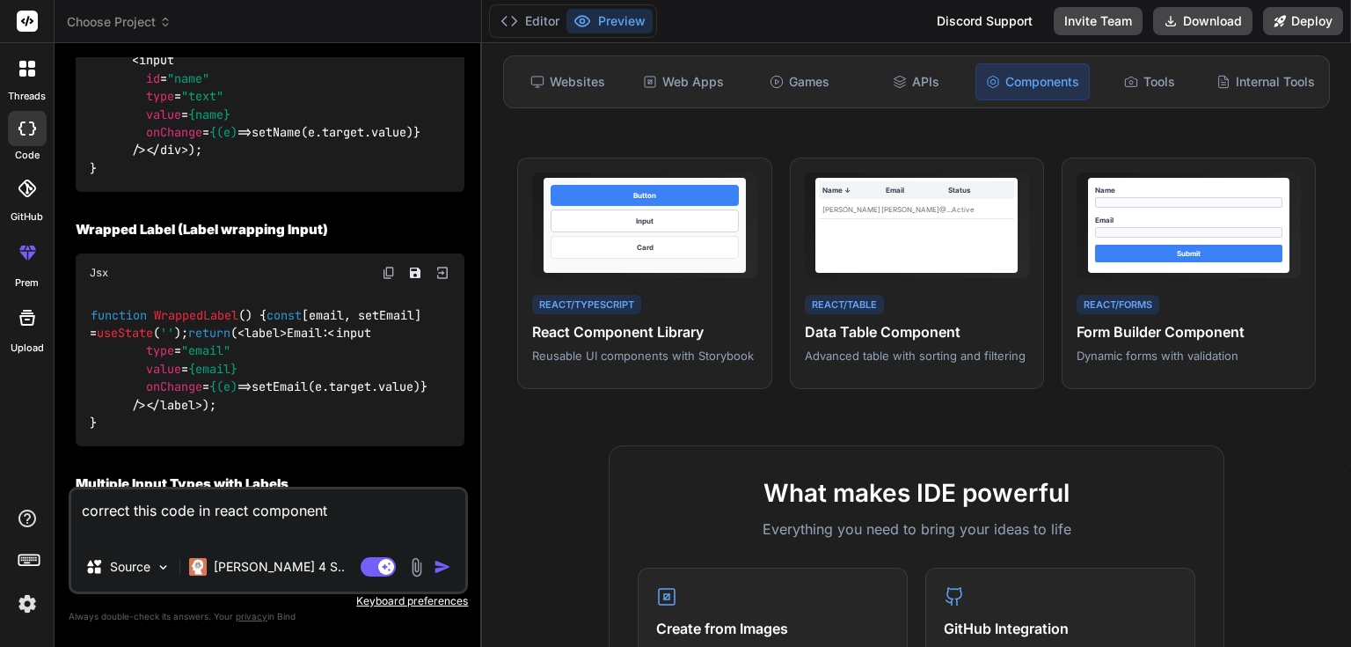
type textarea "correct this code in react component"
type textarea "x"
type textarea "correct this code in react component"
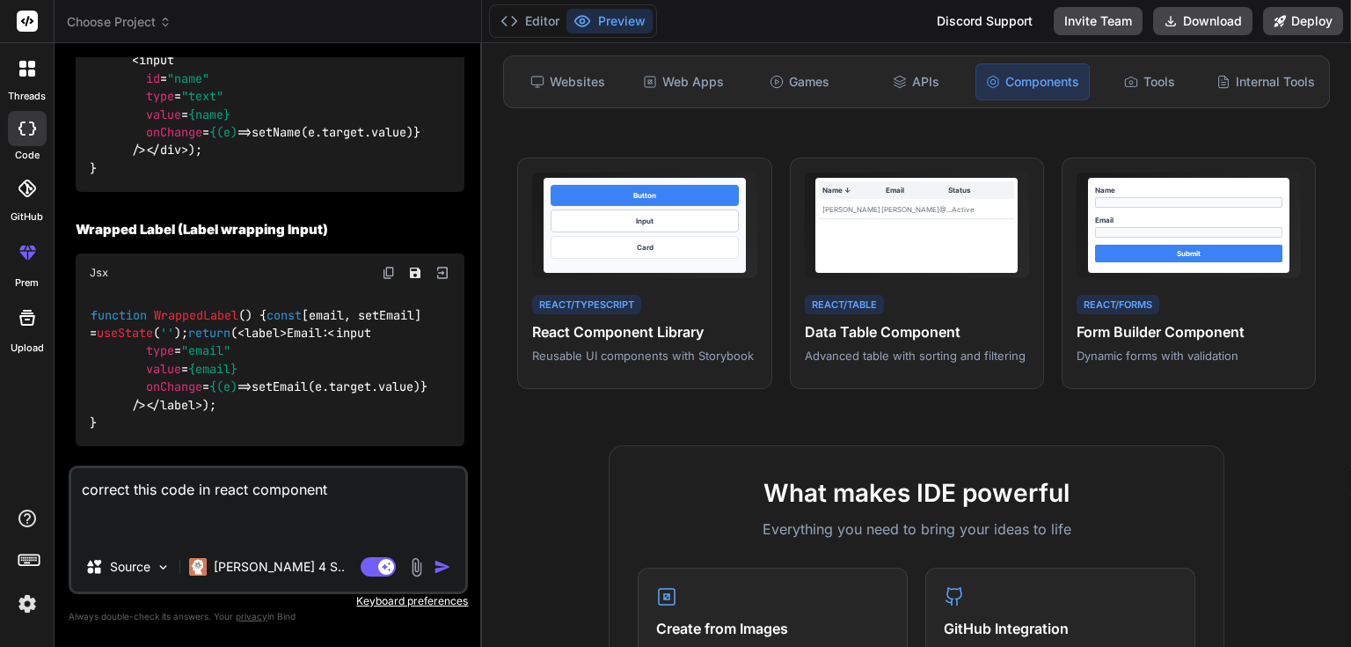
type textarea "x"
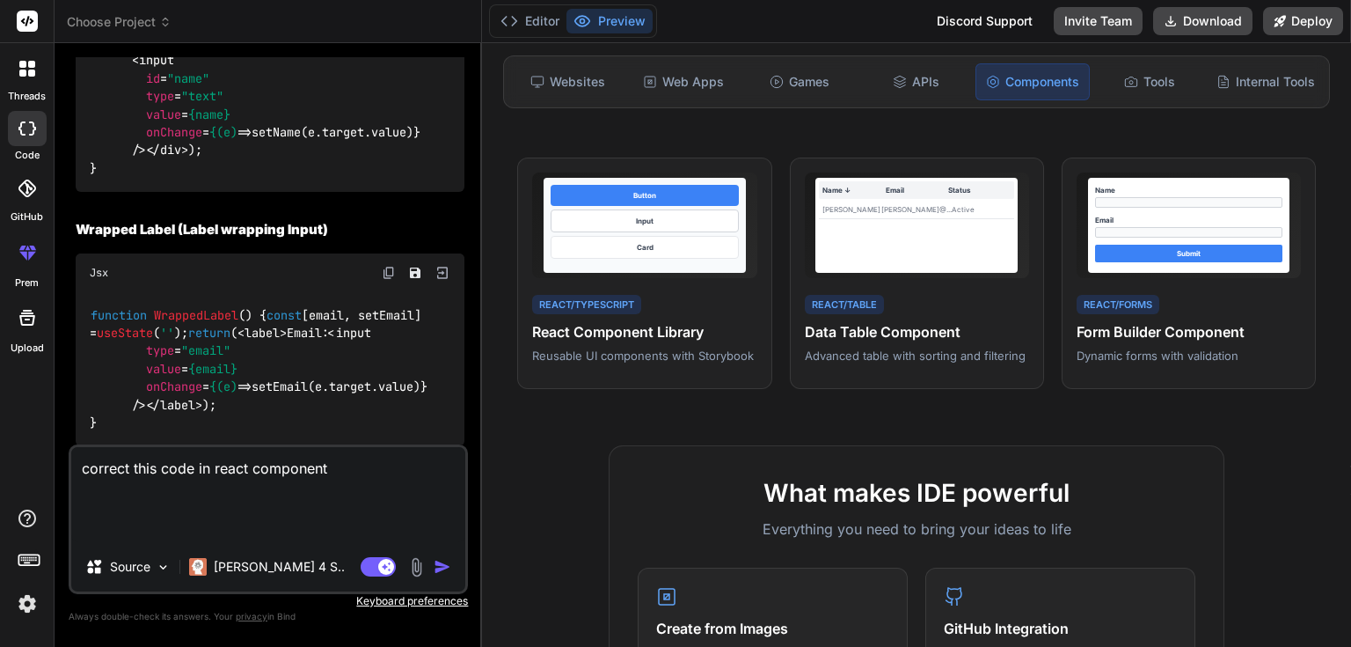
paste textarea "<div> <label htmlFor="name">Name</label> <input type="text" id="name" name="nam…"
type textarea "correct this code in react component <div> <label htmlFor="name">Name</label> <…"
type textarea "x"
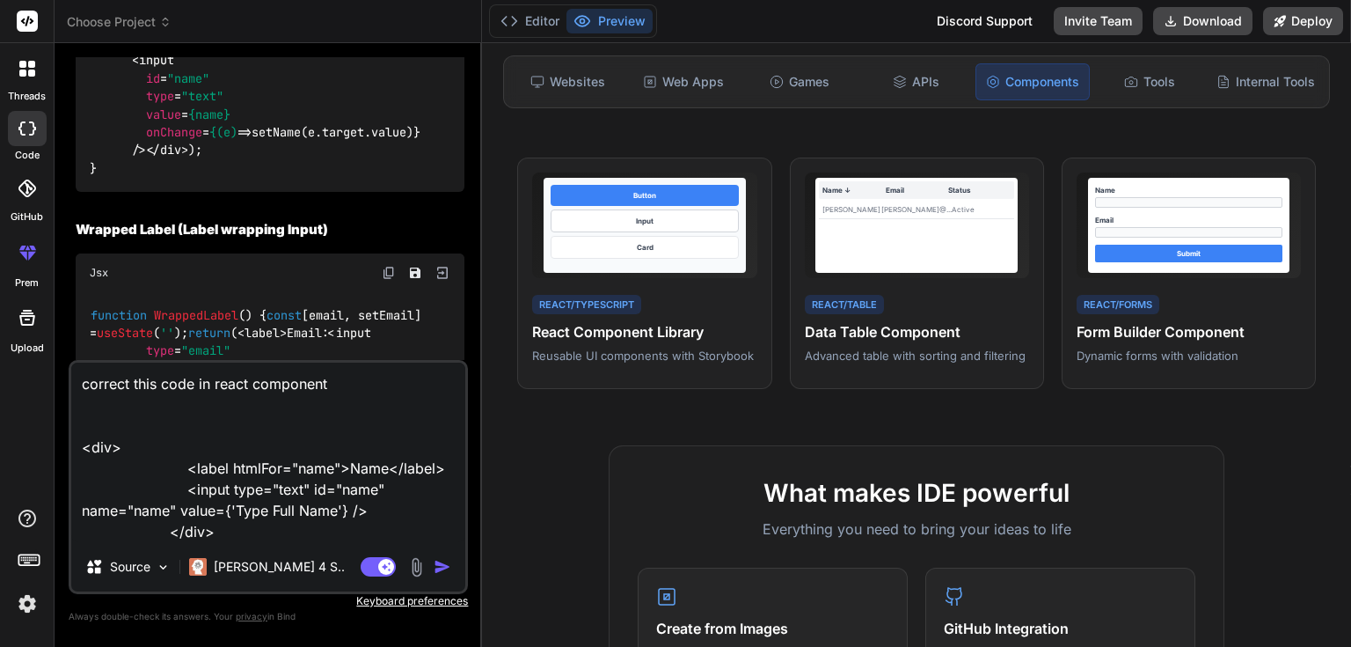
type textarea "correct this code in react component <div> <label htmlFor="name">Name</label> <…"
type textarea "x"
type textarea "correct this code in react component <div> <label htmlFor="name">Name</label> <…"
type textarea "x"
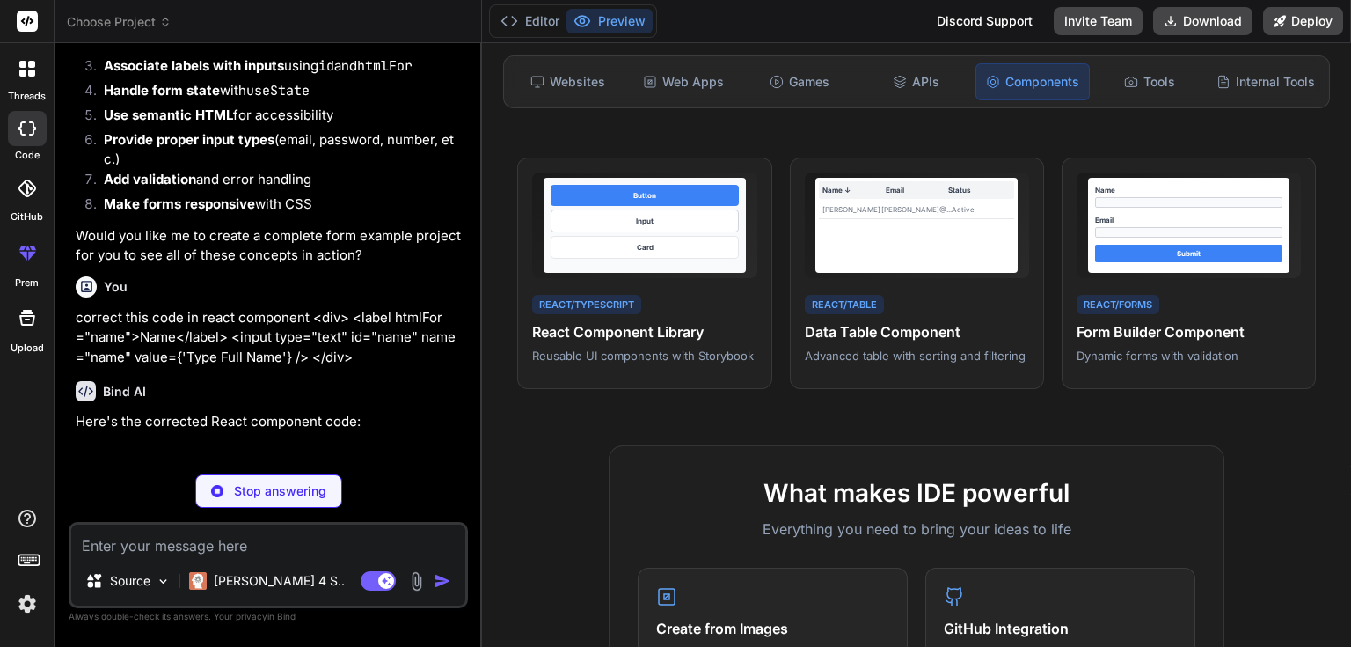
scroll to position [10915, 0]
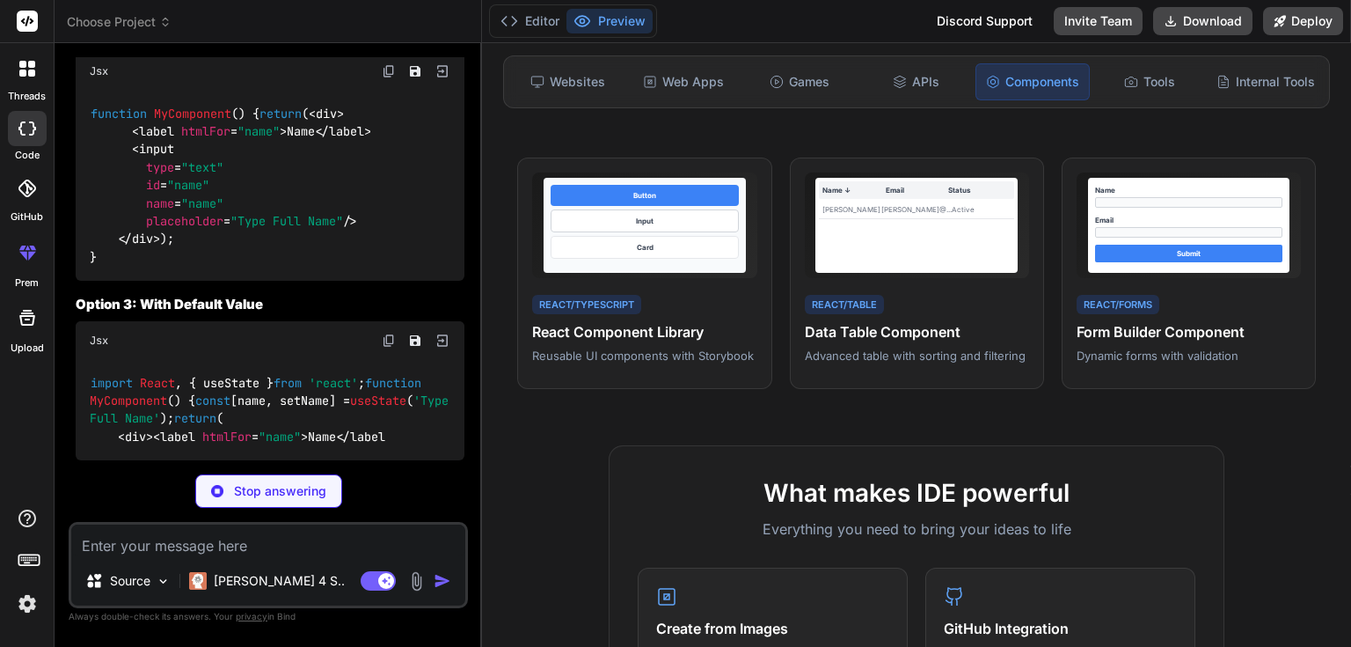
drag, startPoint x: 99, startPoint y: 318, endPoint x: 198, endPoint y: 321, distance: 99.4
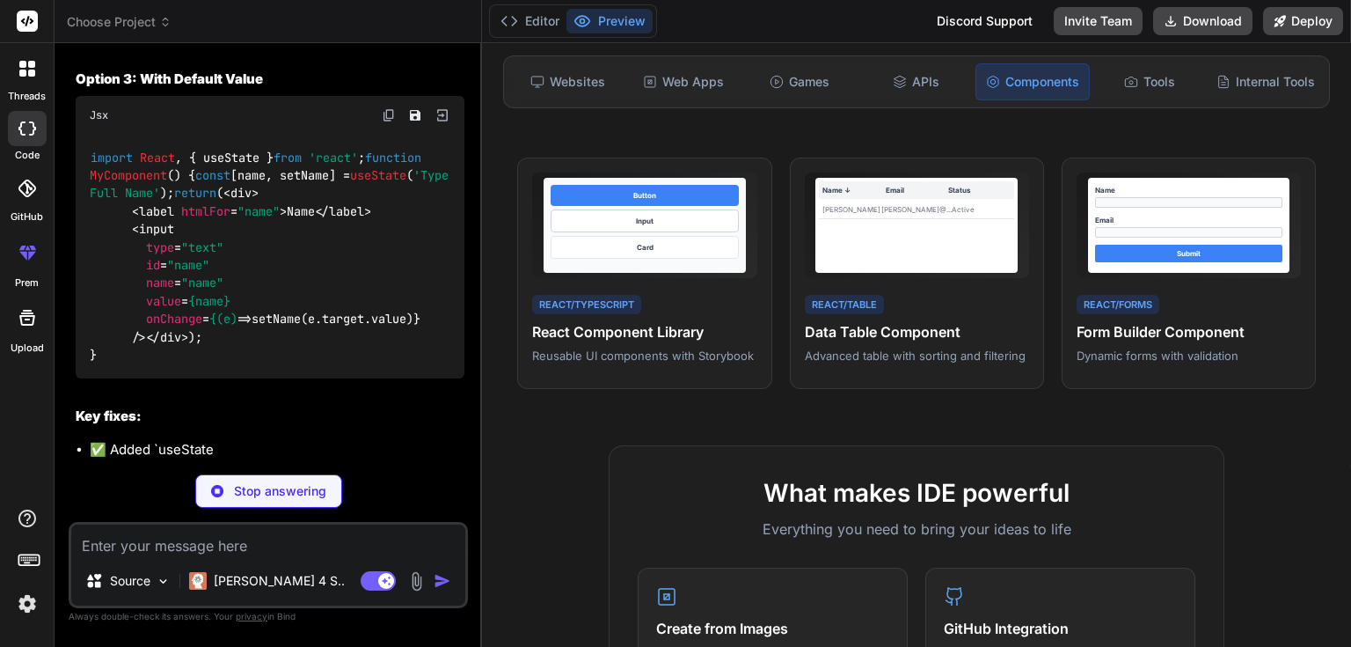
drag, startPoint x: 72, startPoint y: 426, endPoint x: 279, endPoint y: 429, distance: 206.7
click at [276, 429] on div "You hello Bind AI Hello! I'm Bind AI, your expert software development assistan…" at bounding box center [268, 351] width 399 height 588
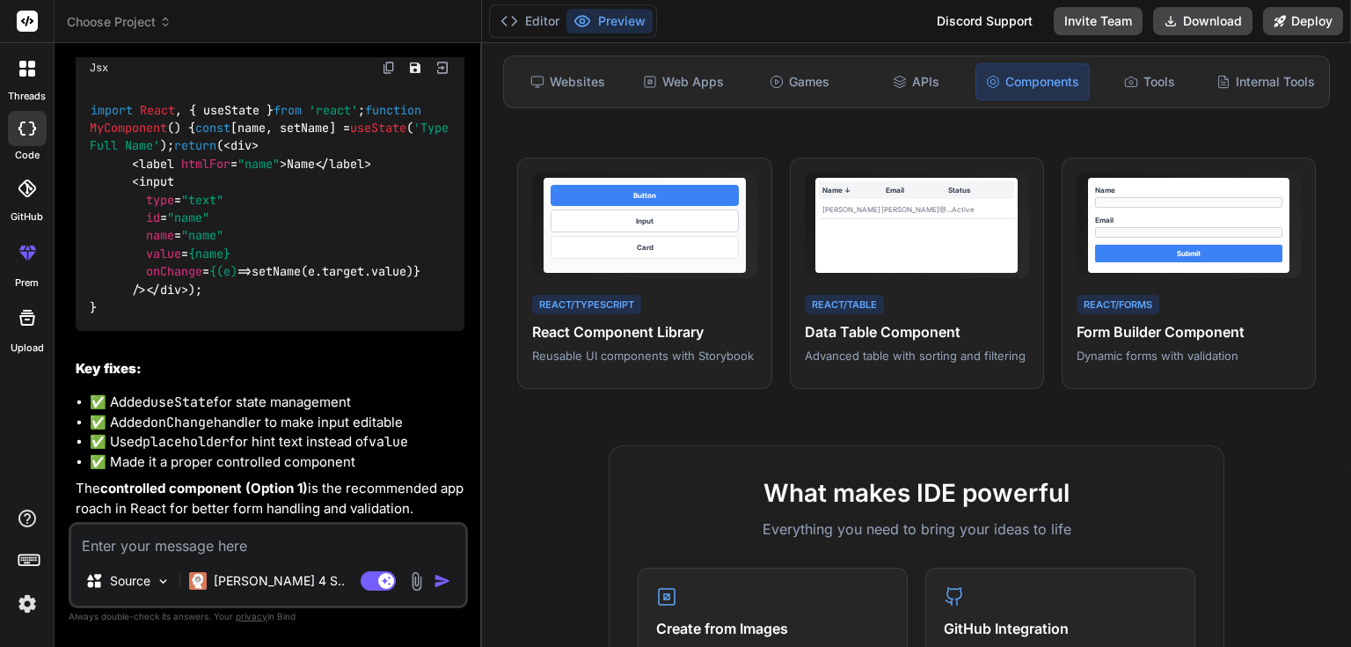
scroll to position [11337, 0]
type textarea "x"
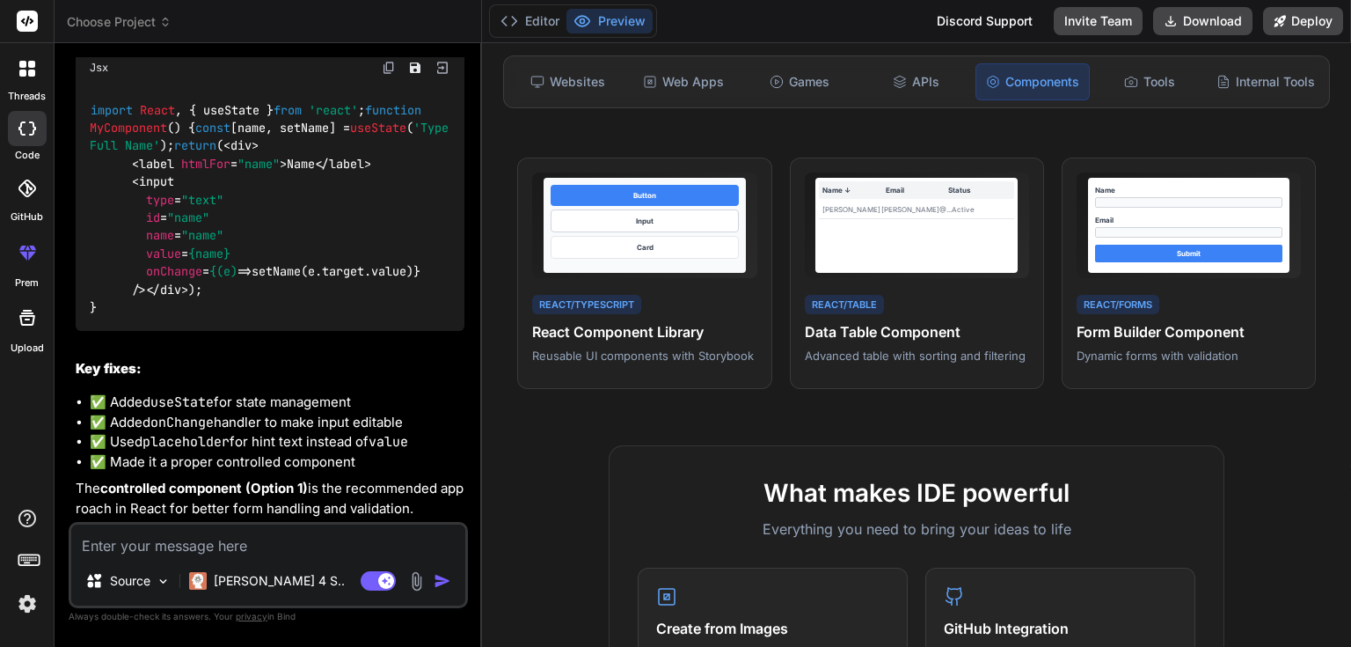
drag, startPoint x: 148, startPoint y: 401, endPoint x: 346, endPoint y: 406, distance: 198.0
copy span "placeholder = "Type Full Name""
click at [223, 549] on textarea at bounding box center [268, 540] width 394 height 32
